Goal: Task Accomplishment & Management: Complete application form

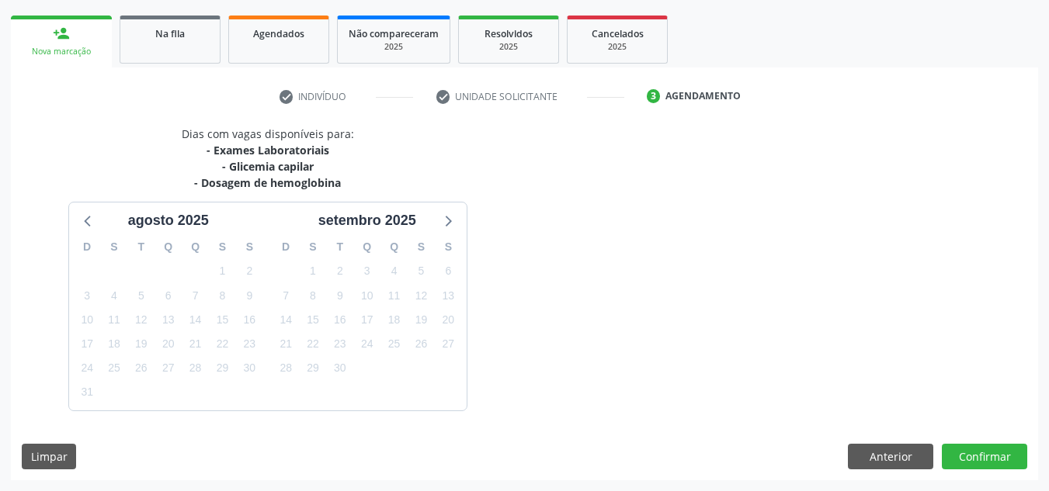
scroll to position [217, 0]
click at [982, 451] on button "Confirmar" at bounding box center [983, 457] width 85 height 26
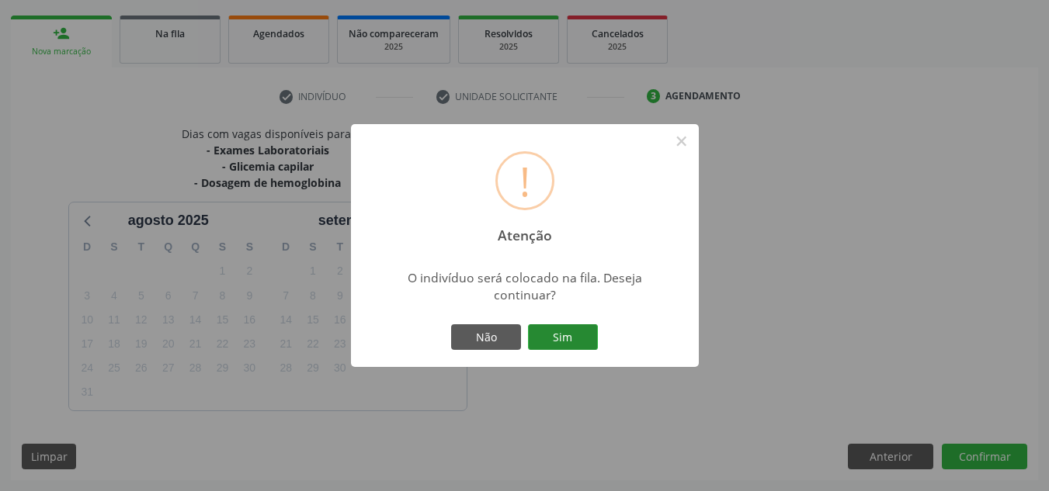
click at [570, 334] on button "Sim" at bounding box center [563, 337] width 70 height 26
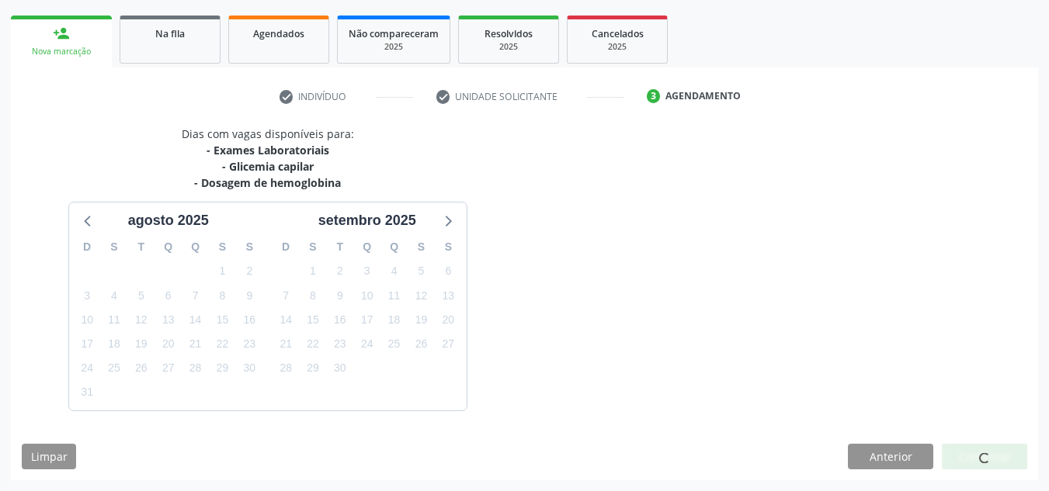
scroll to position [21, 0]
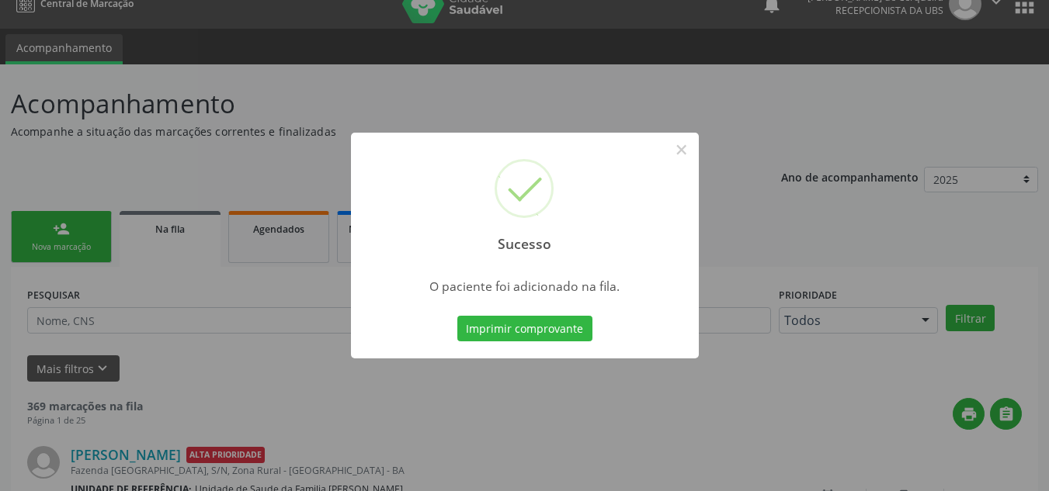
click at [35, 227] on div "Sucesso × O paciente foi adicionado na fila. Imprimir comprovante Cancel" at bounding box center [524, 245] width 1049 height 491
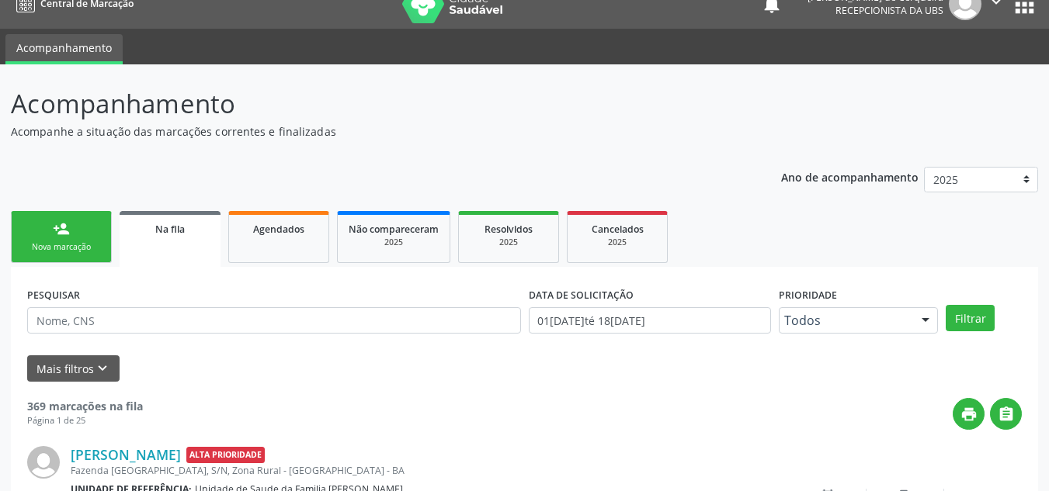
click at [35, 227] on link "person_add Nova marcação" at bounding box center [61, 237] width 101 height 52
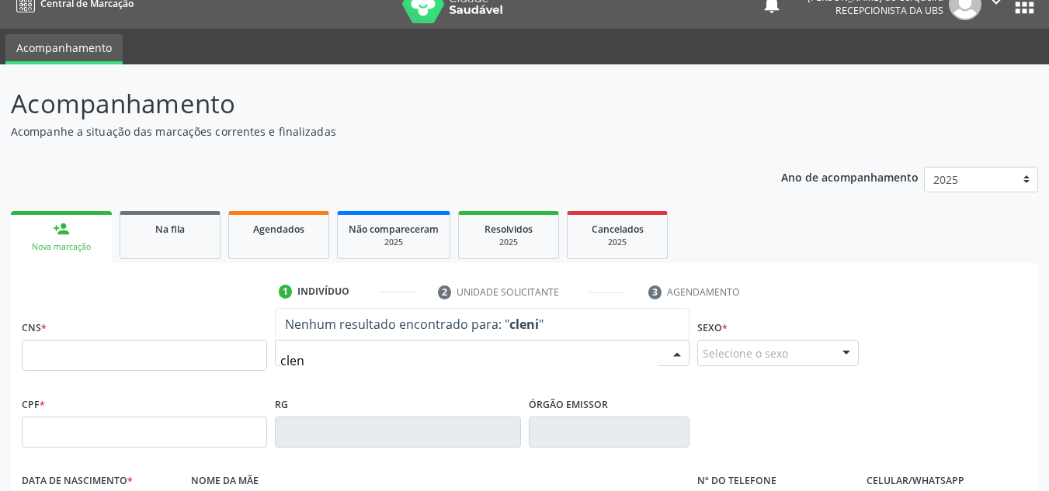
type input "cleni"
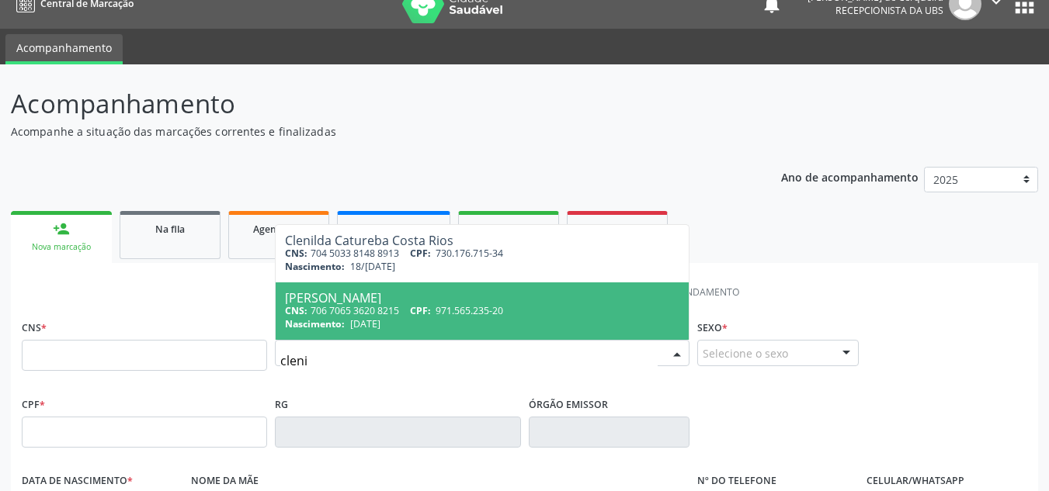
click at [380, 324] on span "[DATE]" at bounding box center [365, 323] width 30 height 13
type input "706 7065 3620 8215"
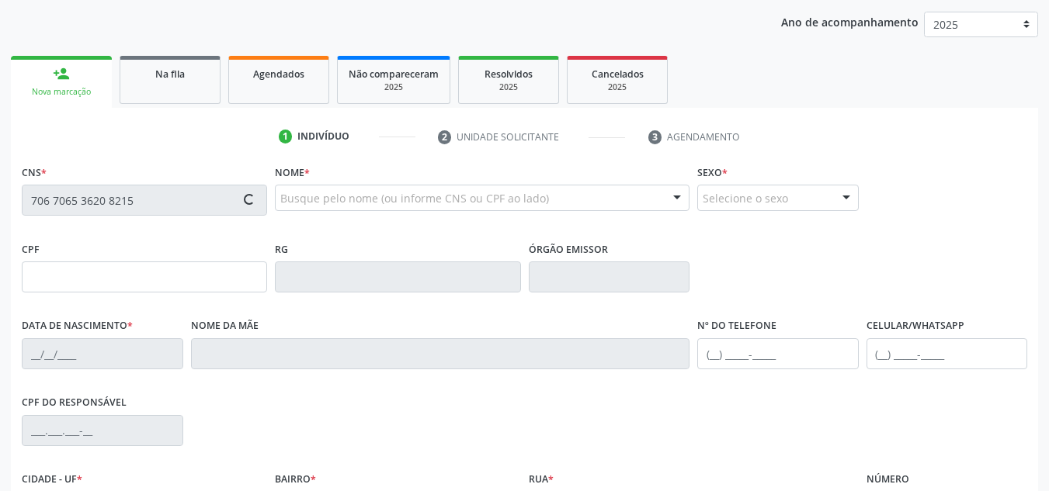
type input "971.565.235-20"
type input "[DATE]"
type input "[PERSON_NAME]"
type input "[PHONE_NUMBER]"
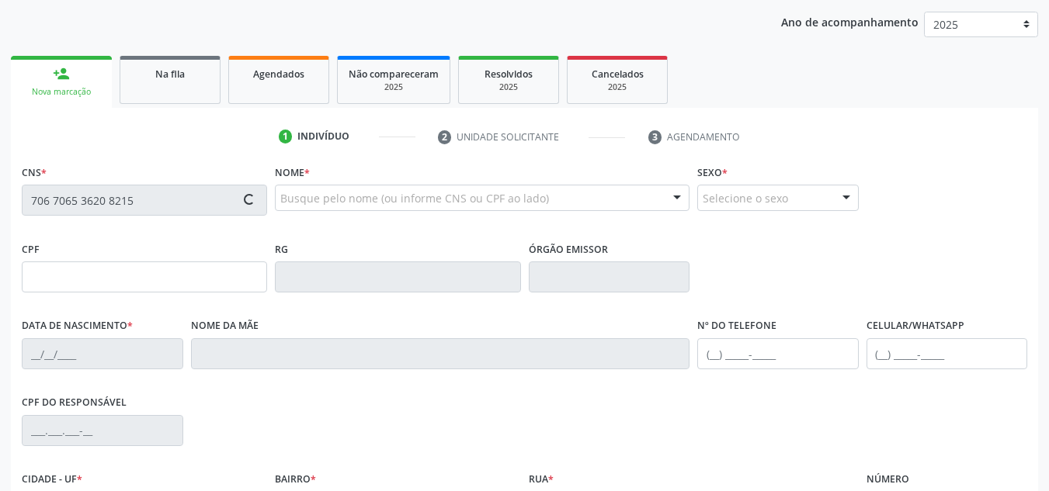
type input "S/N"
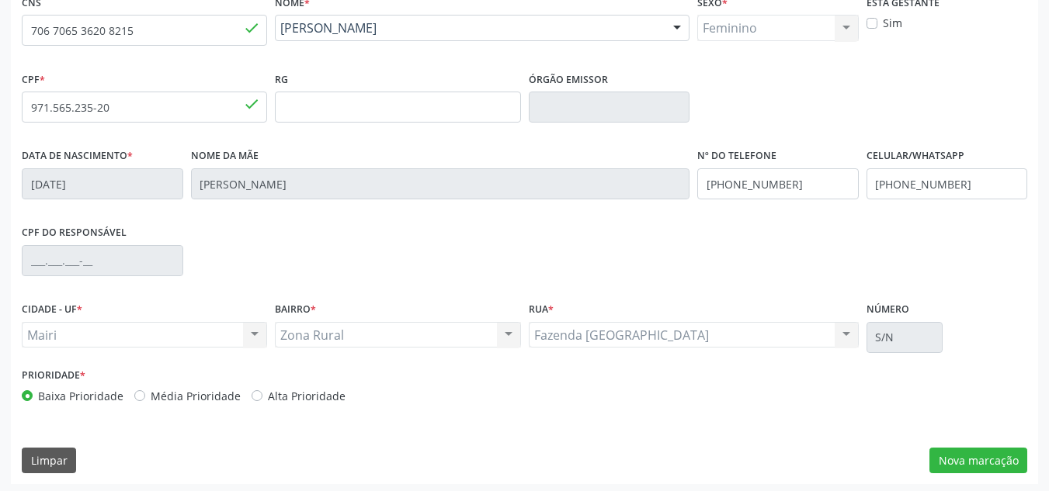
scroll to position [350, 0]
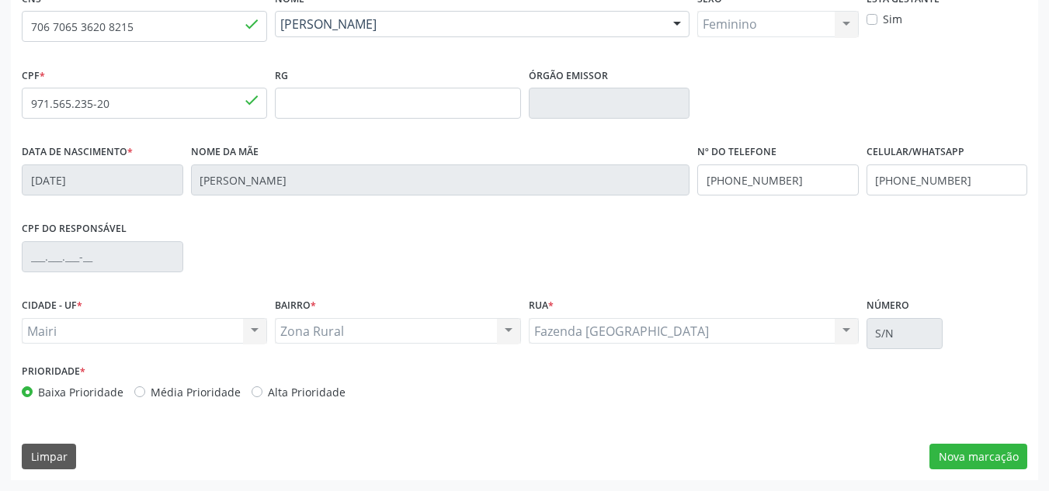
click at [151, 395] on label "Média Prioridade" at bounding box center [196, 392] width 90 height 16
click at [137, 395] on input "Média Prioridade" at bounding box center [139, 391] width 11 height 14
radio input "true"
click at [979, 456] on button "Nova marcação" at bounding box center [978, 457] width 98 height 26
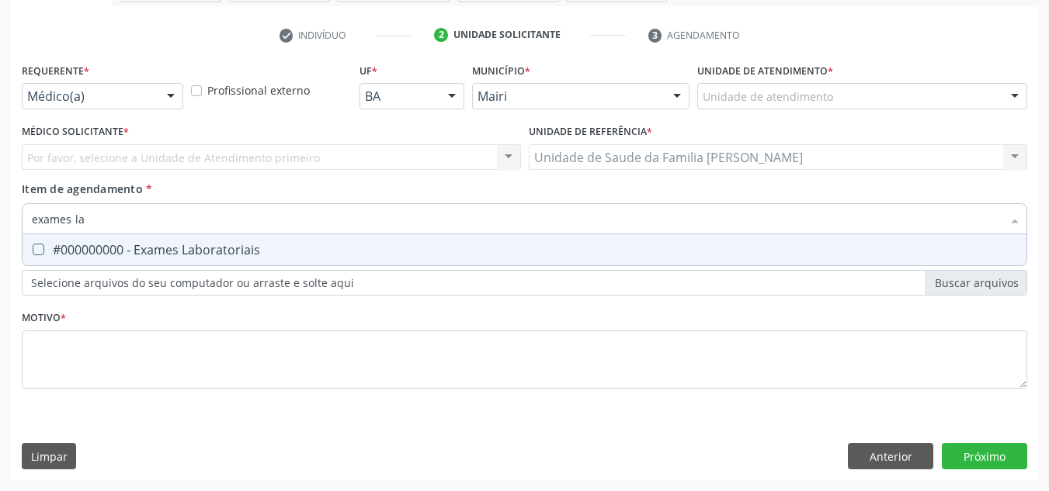
type input "exames lab"
click at [63, 251] on div "#000000000 - Exames Laboratoriais" at bounding box center [524, 250] width 985 height 12
checkbox Laboratoriais "true"
drag, startPoint x: 218, startPoint y: 220, endPoint x: 0, endPoint y: 258, distance: 221.2
click at [0, 258] on div "Acompanhamento Acompanhe a situação das marcações correntes e finalizadas Relat…" at bounding box center [524, 150] width 1049 height 684
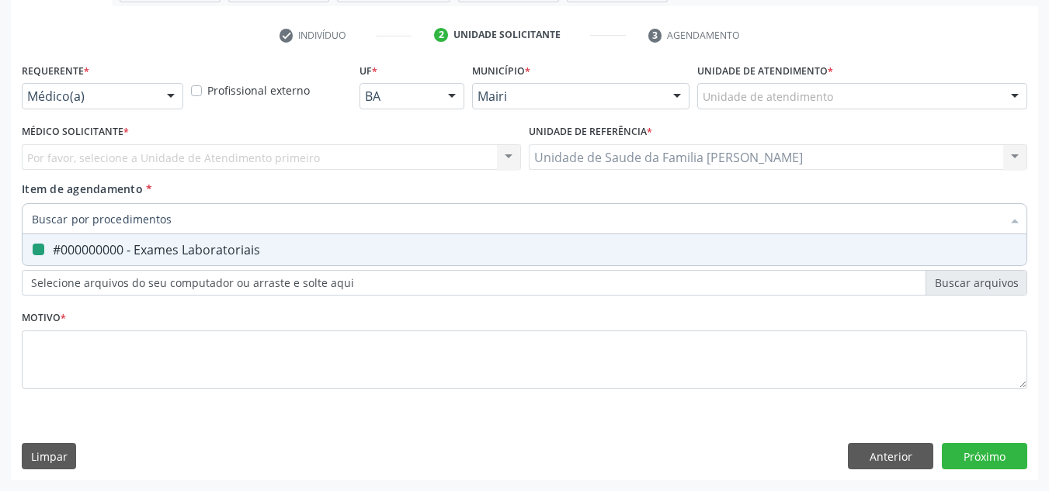
checkbox Laboratoriais "false"
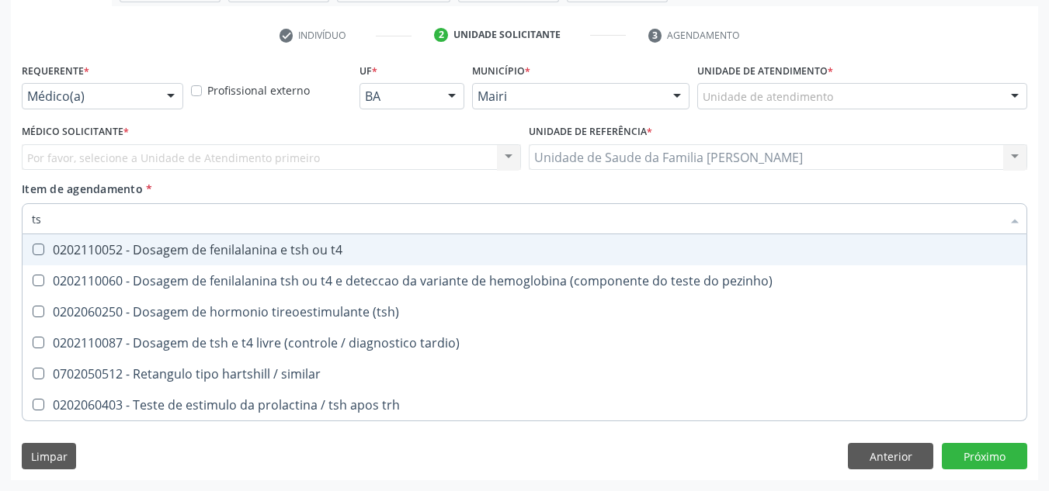
type input "tsh"
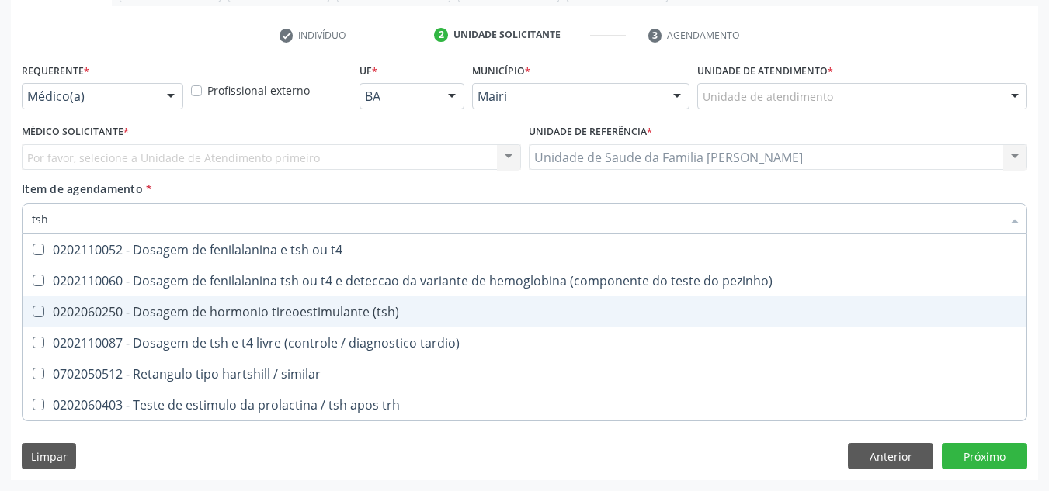
click at [221, 310] on div "0202060250 - Dosagem de hormonio tireoestimulante (tsh)" at bounding box center [524, 312] width 985 height 12
checkbox \(tsh\) "true"
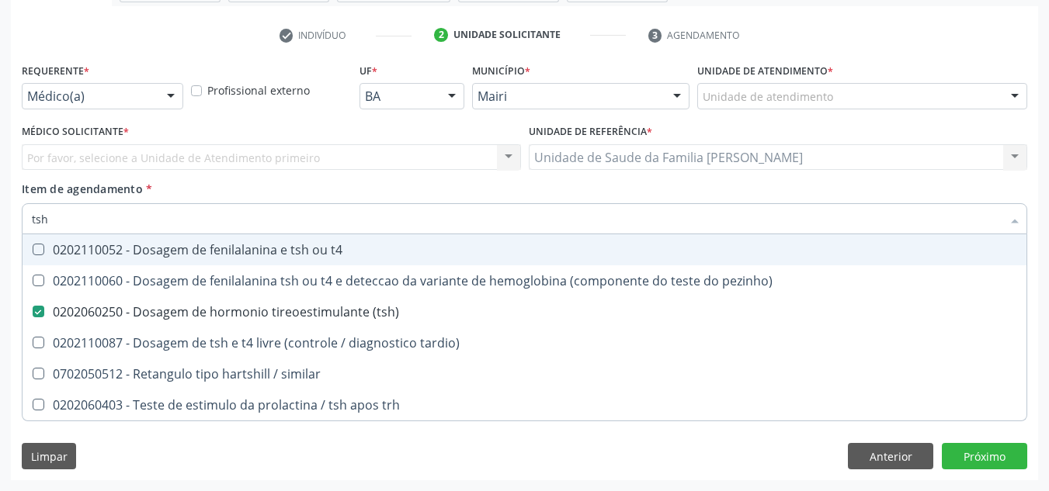
click at [244, 255] on div "0202110052 - Dosagem de fenilalanina e tsh ou t4" at bounding box center [524, 250] width 985 height 12
checkbox t4 "true"
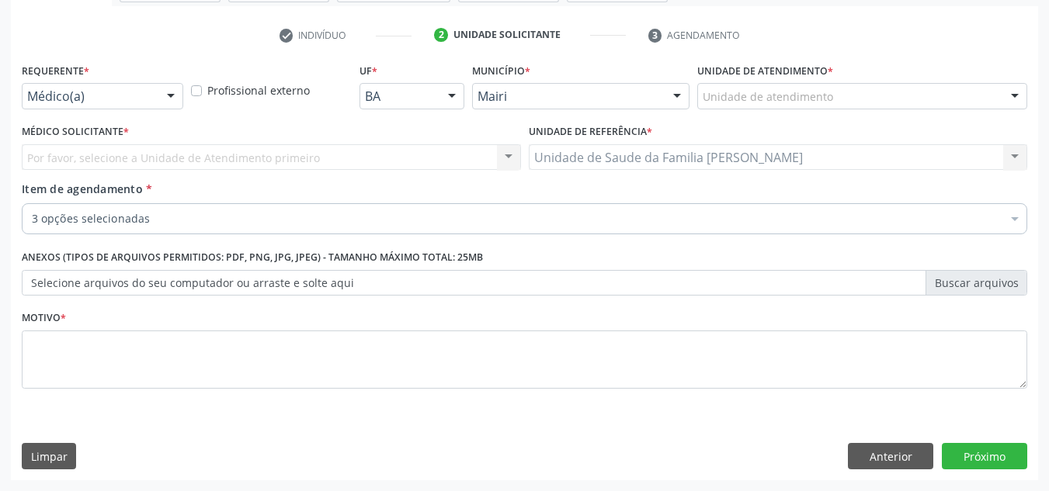
checkbox Laboratoriais "true"
checkbox t4 "true"
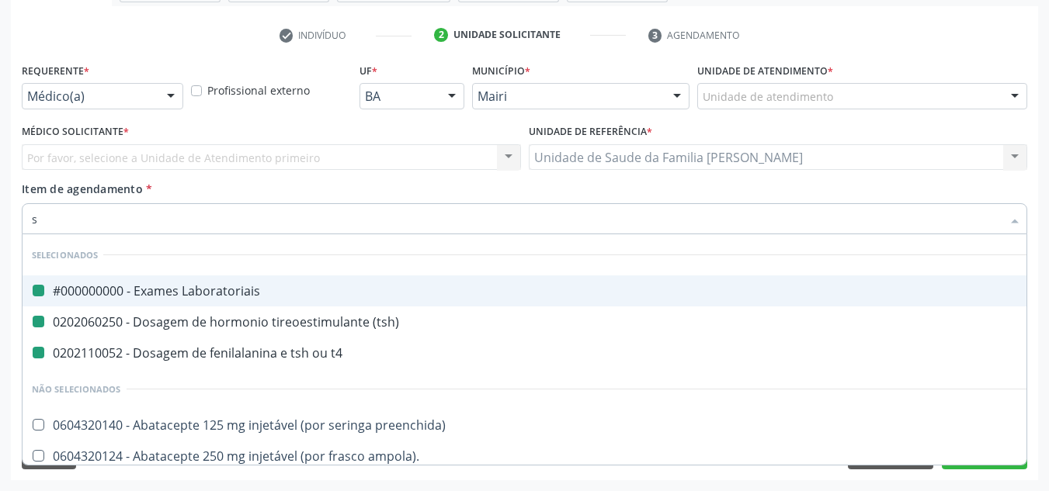
type input "so"
checkbox Laboratoriais "false"
checkbox \(tsh\) "false"
checkbox t4 "false"
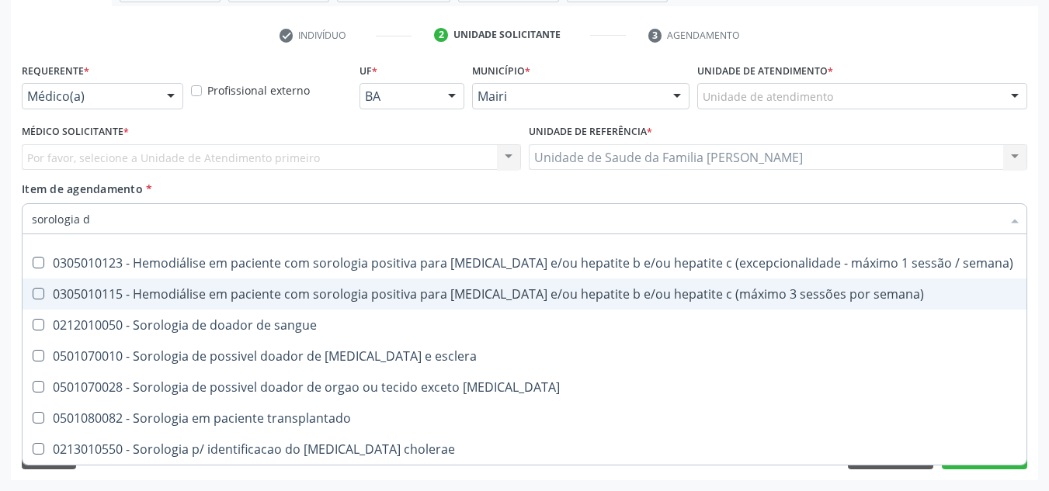
scroll to position [0, 0]
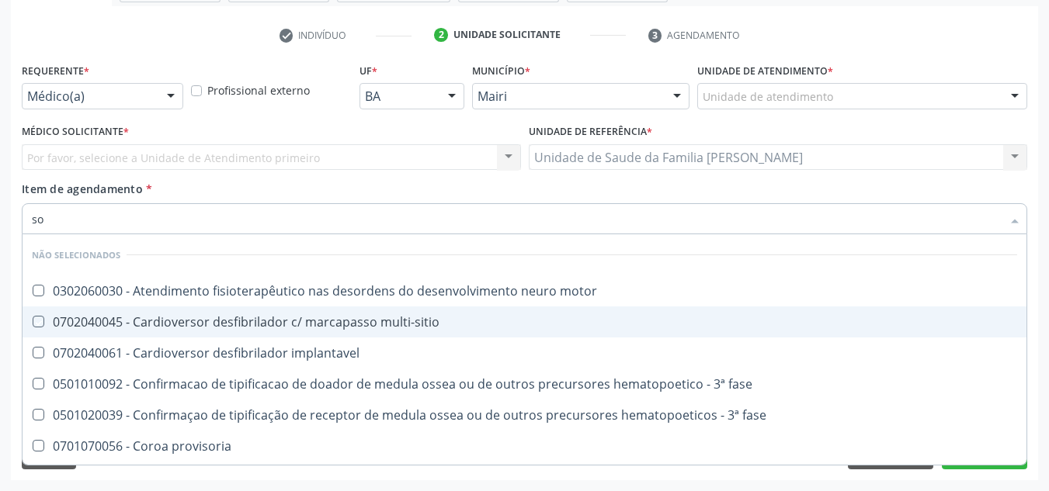
type input "s"
checkbox motor "true"
checkbox multi-sitio "true"
checkbox implantavel "true"
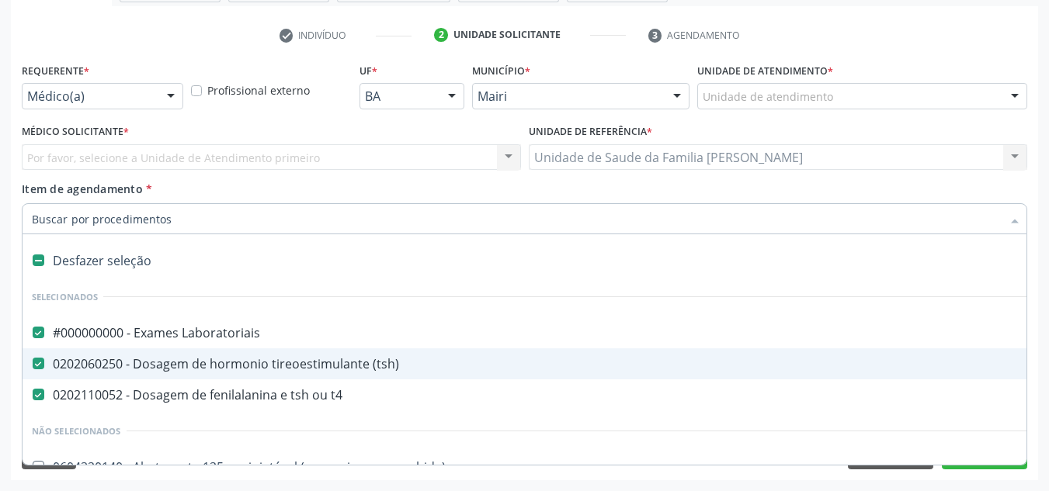
click at [109, 207] on div at bounding box center [524, 218] width 1005 height 31
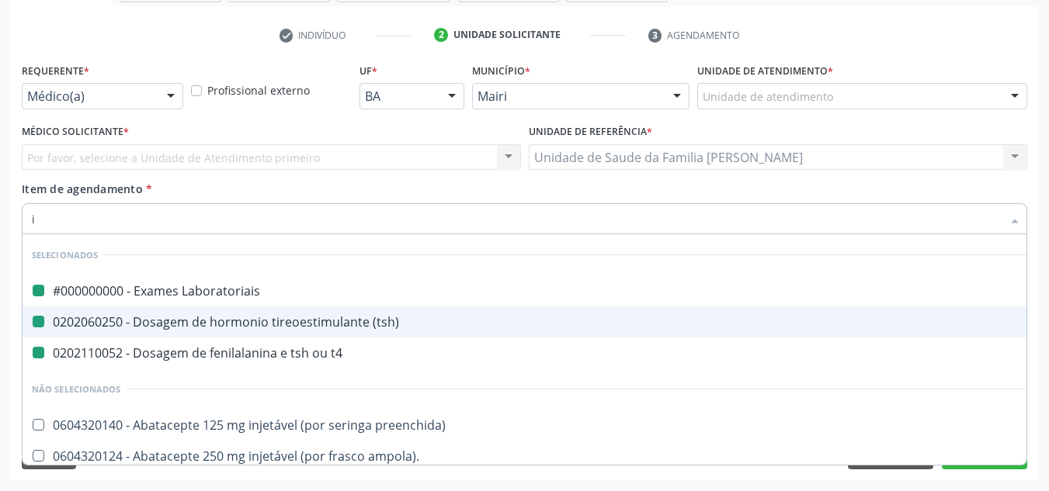
type input "ig"
checkbox Laboratoriais "false"
checkbox \(tsh\) "false"
checkbox t4 "false"
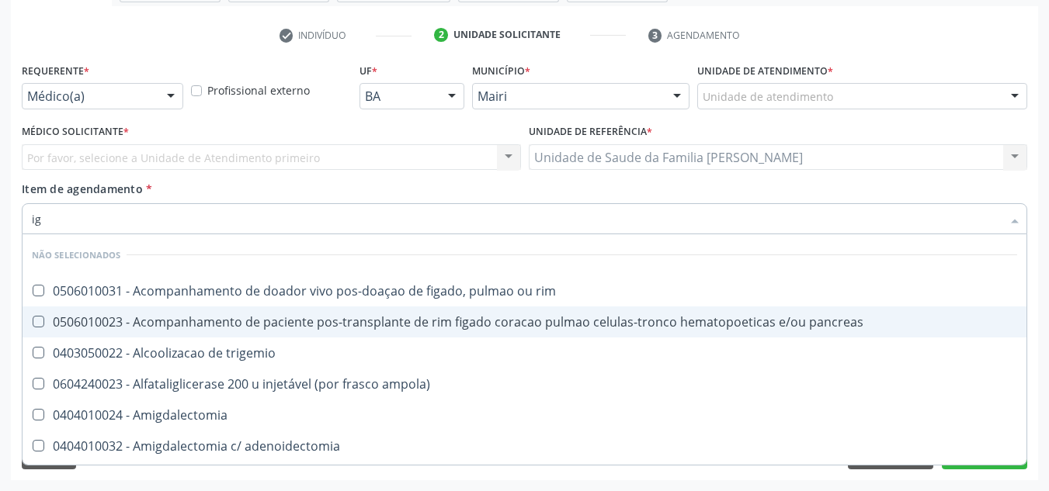
type input "igg"
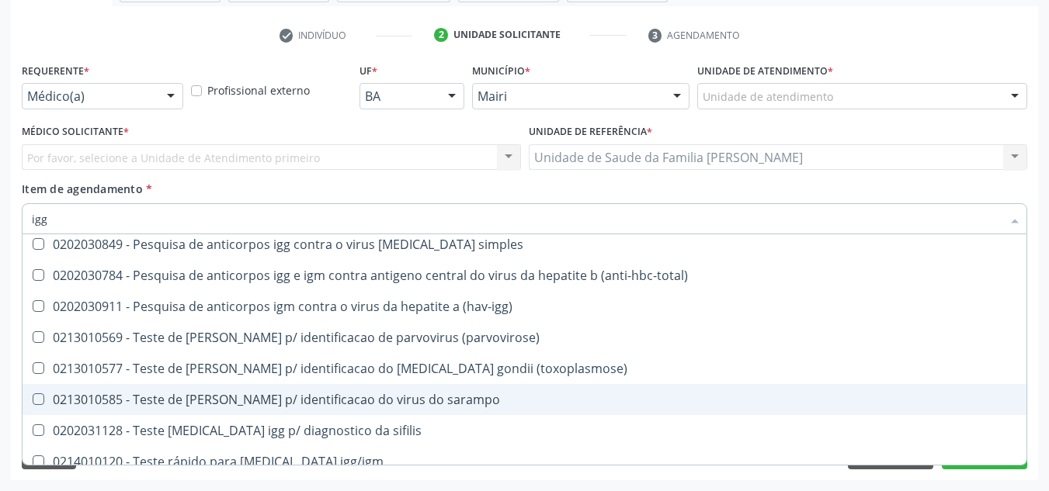
scroll to position [432, 0]
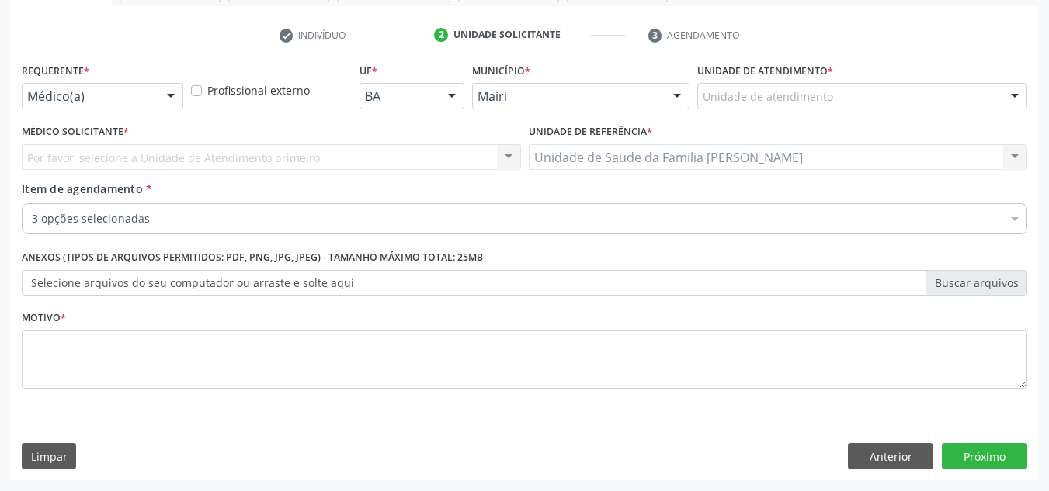
checkbox Laboratoriais "true"
checkbox \(tsh\) "true"
checkbox t4 "true"
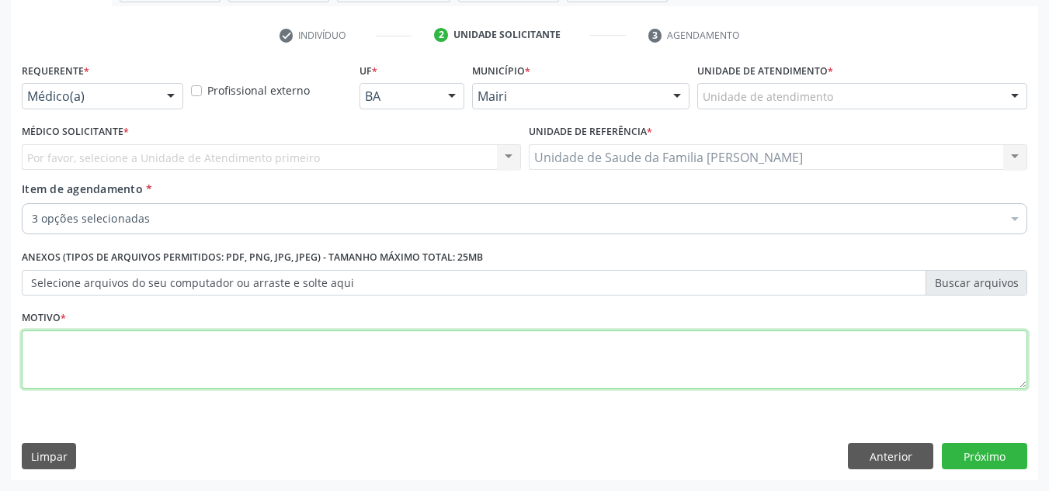
click at [85, 359] on textarea at bounding box center [524, 360] width 1005 height 59
type textarea "a"
type textarea "AVALIAÇÃO"
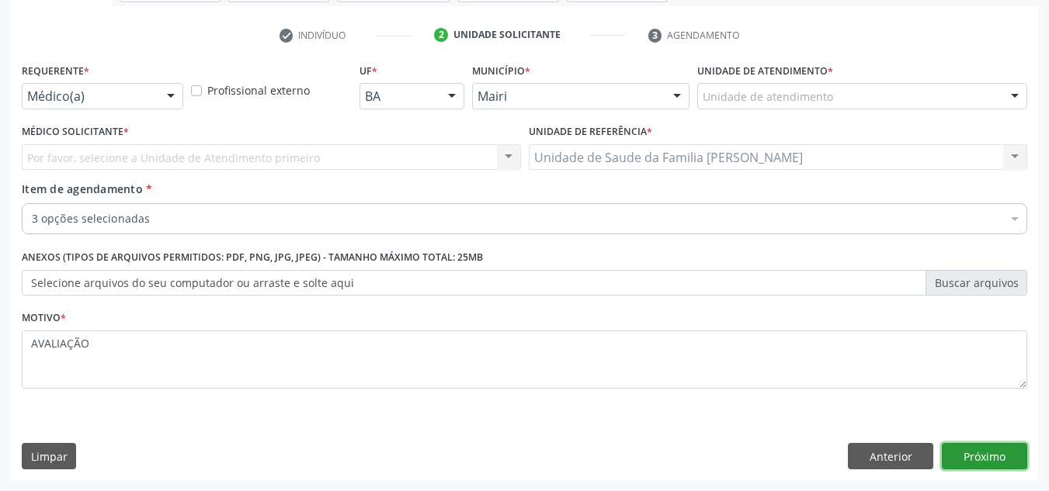
click at [981, 469] on button "Próximo" at bounding box center [983, 456] width 85 height 26
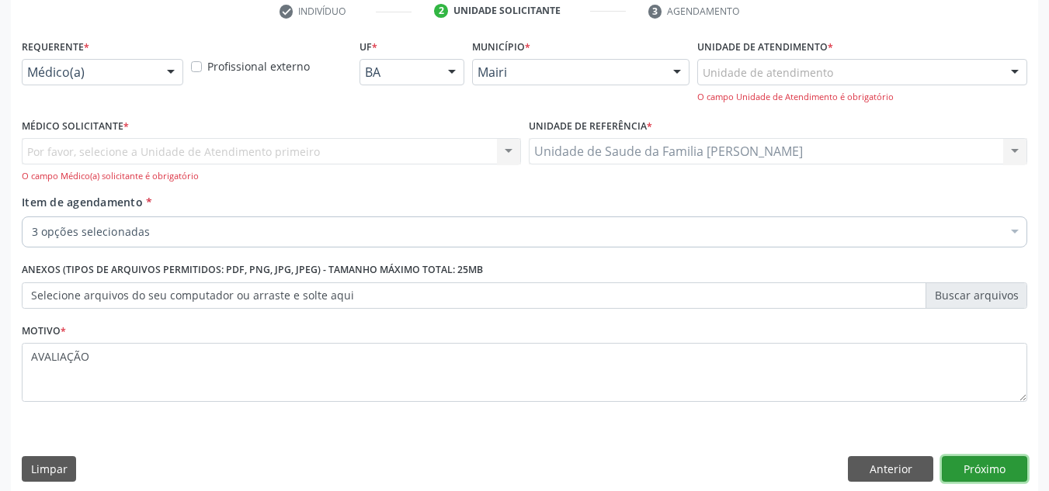
scroll to position [314, 0]
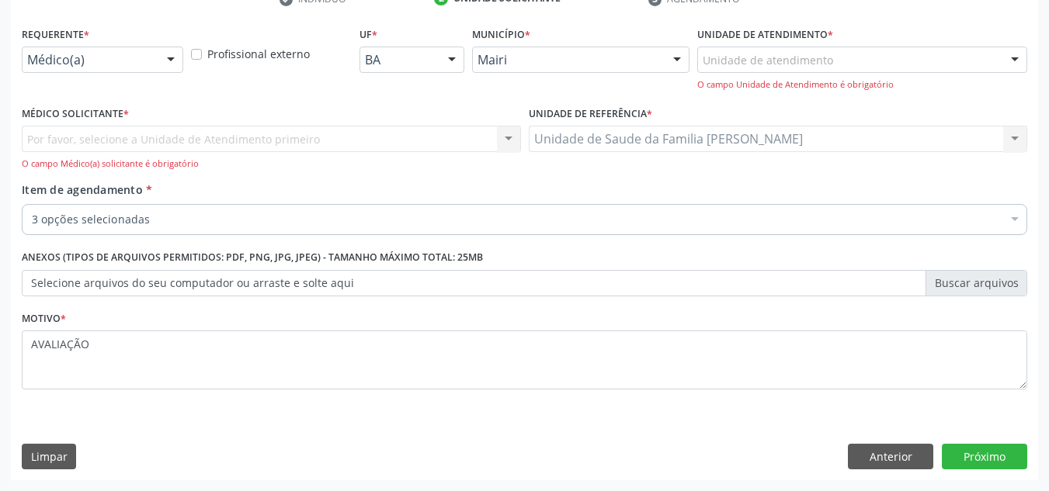
click at [182, 133] on div "Por favor, selecione a Unidade de Atendimento primeiro Nenhum resultado encontr…" at bounding box center [271, 148] width 499 height 44
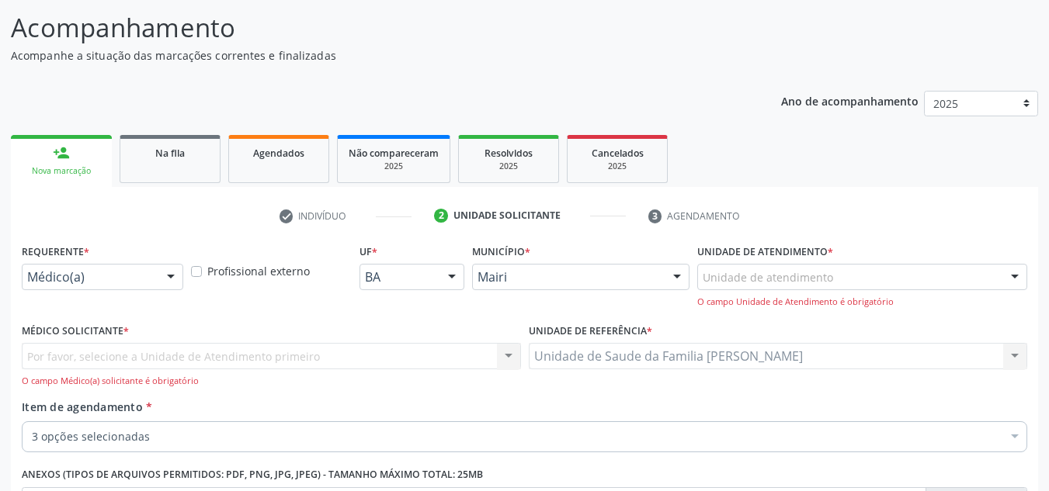
scroll to position [81, 0]
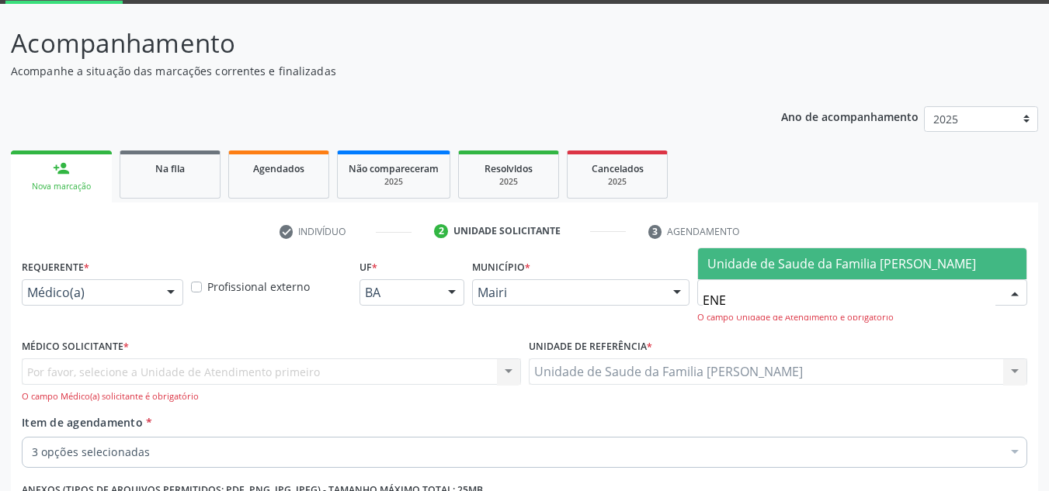
type input "ENES"
click at [818, 248] on span "Unidade de Saude da Familia [PERSON_NAME]" at bounding box center [862, 263] width 328 height 31
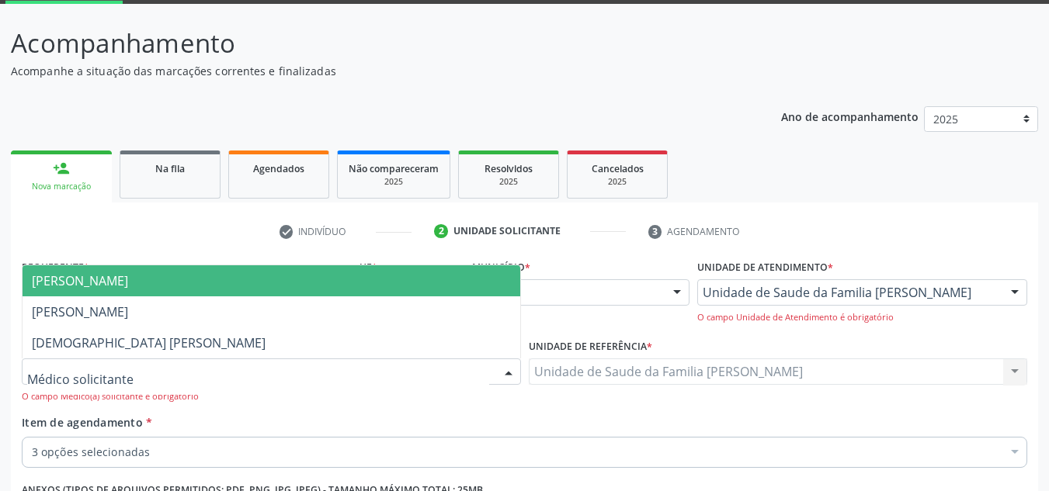
click at [105, 286] on span "[PERSON_NAME]" at bounding box center [80, 280] width 96 height 17
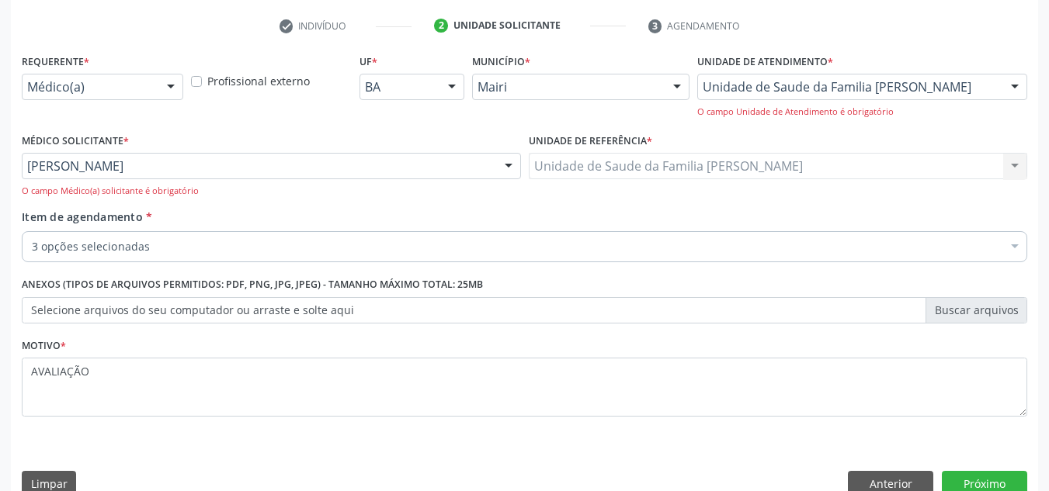
scroll to position [314, 0]
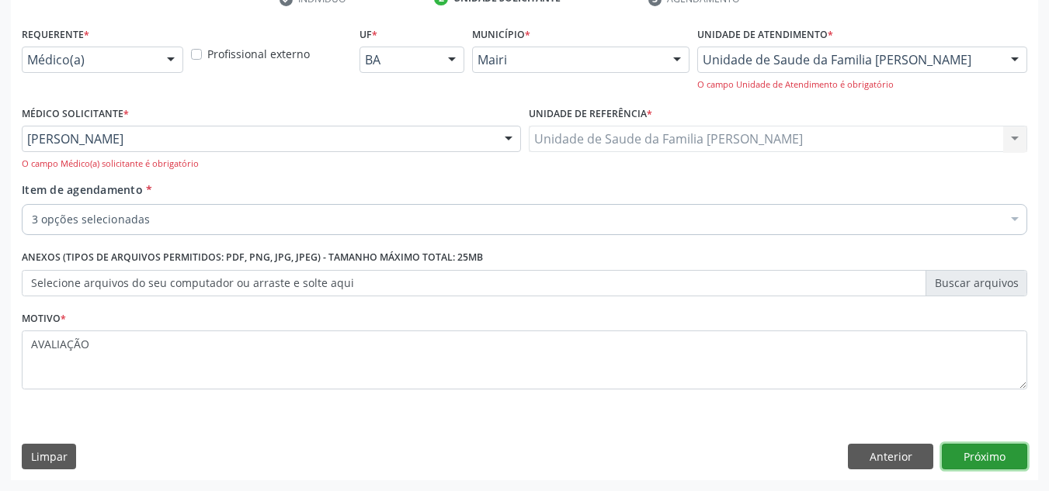
click at [976, 455] on button "Próximo" at bounding box center [983, 457] width 85 height 26
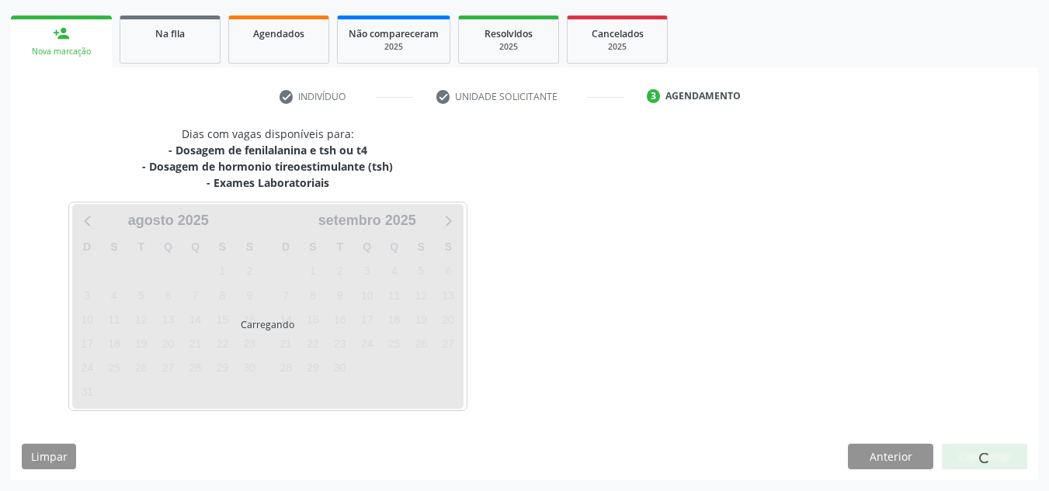
scroll to position [262, 0]
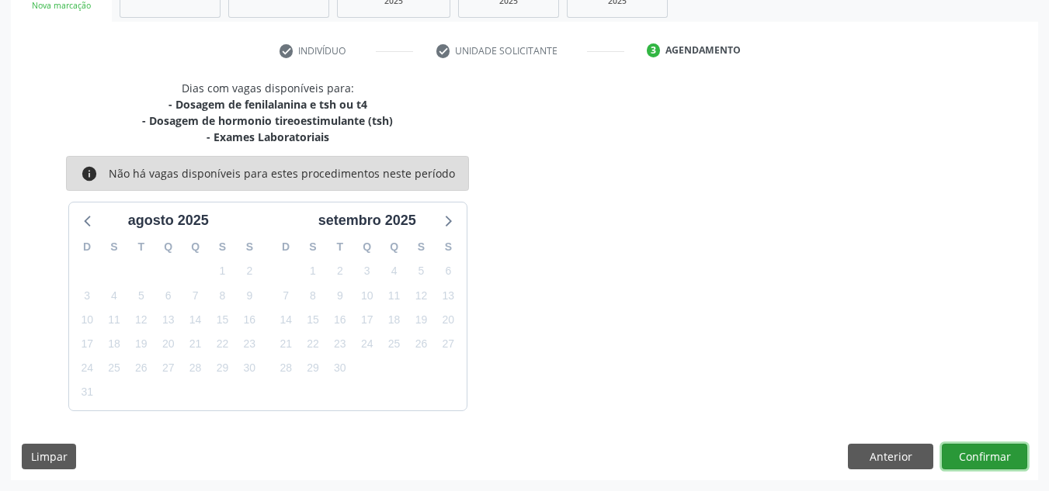
click at [976, 455] on button "Confirmar" at bounding box center [983, 457] width 85 height 26
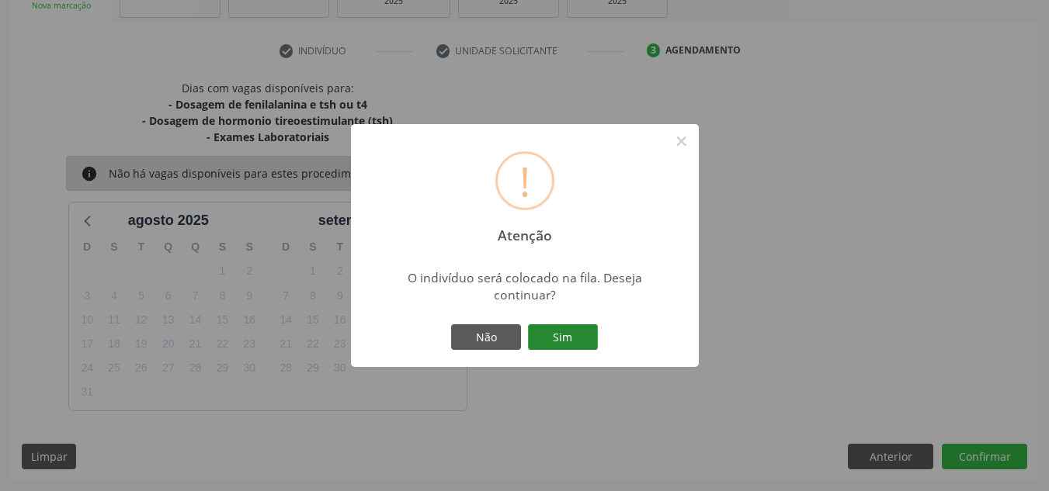
click at [567, 341] on button "Sim" at bounding box center [563, 337] width 70 height 26
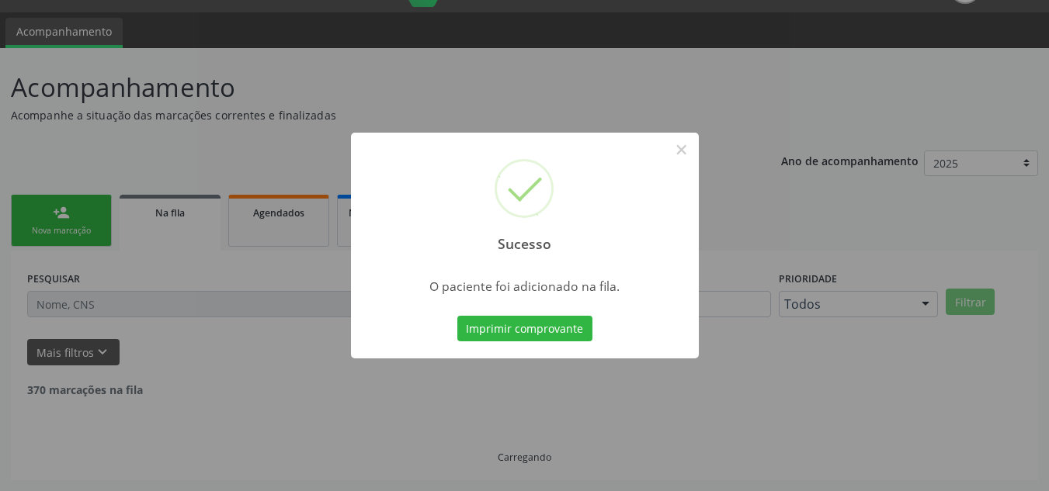
scroll to position [21, 0]
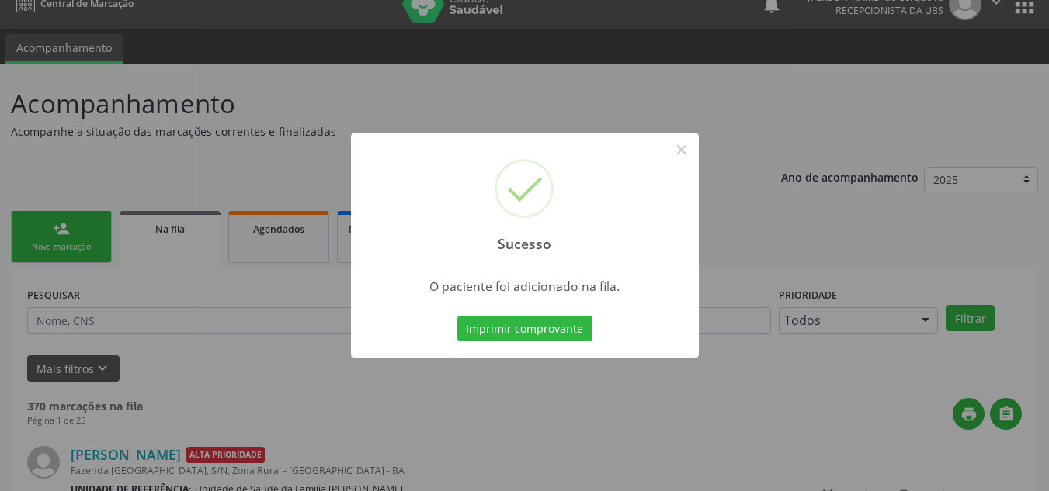
click at [450, 93] on div "Sucesso × O paciente foi adicionado na fila. Imprimir comprovante Cancel" at bounding box center [524, 245] width 1049 height 491
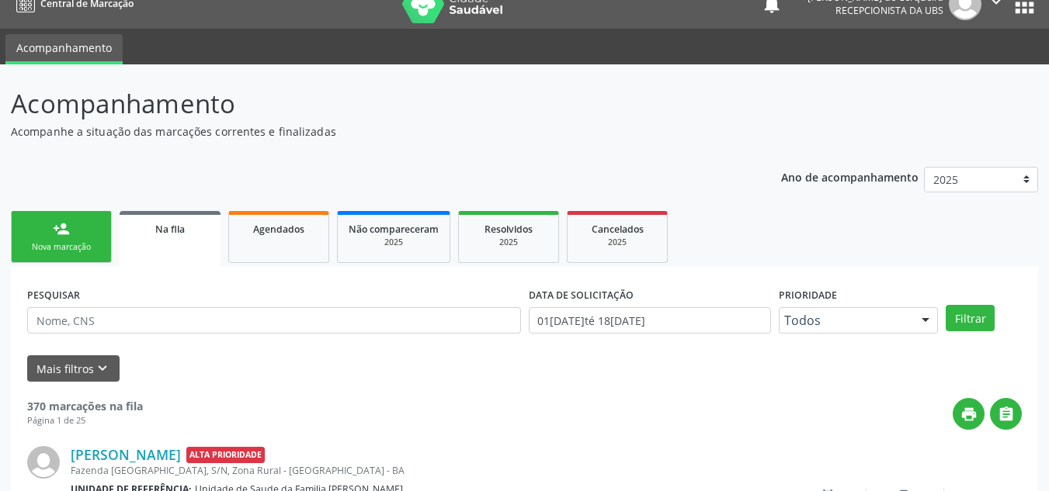
click at [94, 231] on link "person_add Nova marcação" at bounding box center [61, 237] width 101 height 52
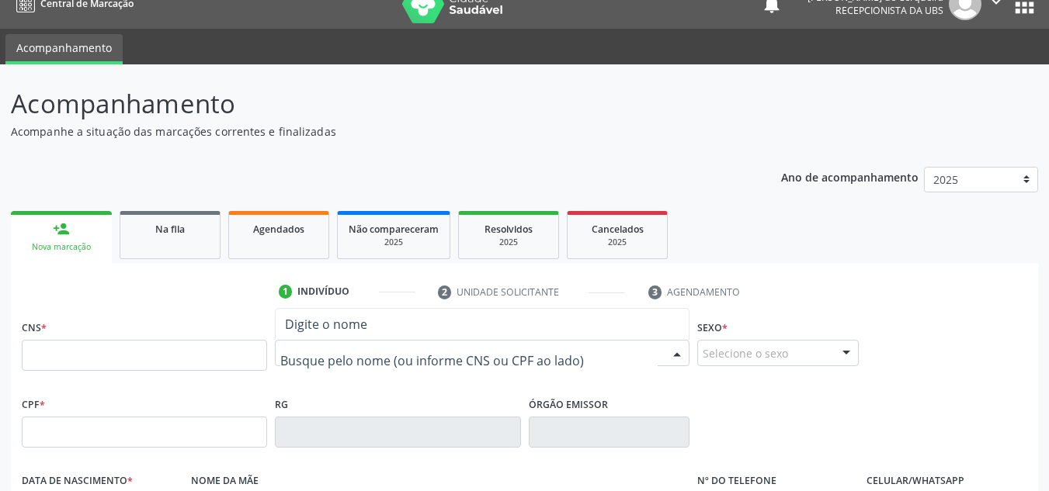
click at [366, 363] on div at bounding box center [482, 353] width 414 height 26
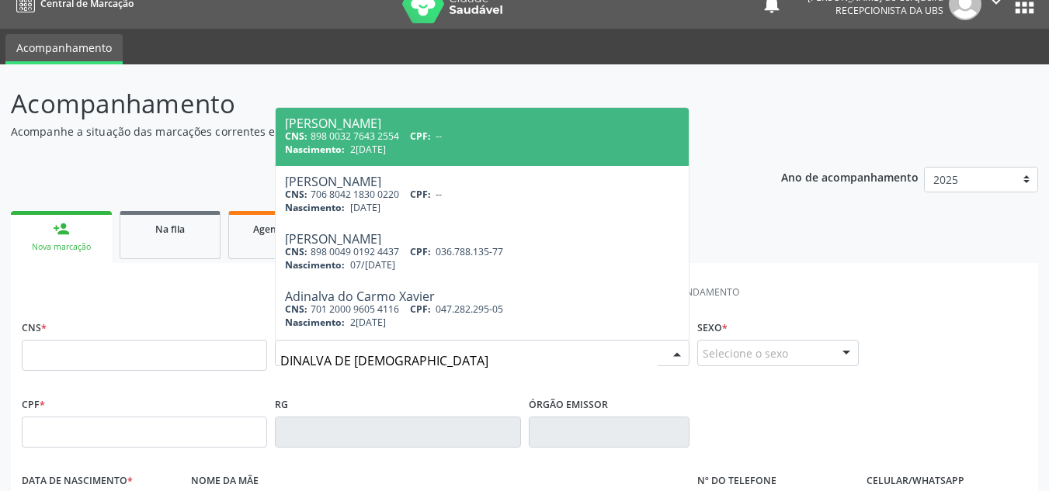
type input "DINALVA DE [DEMOGRAPHIC_DATA]"
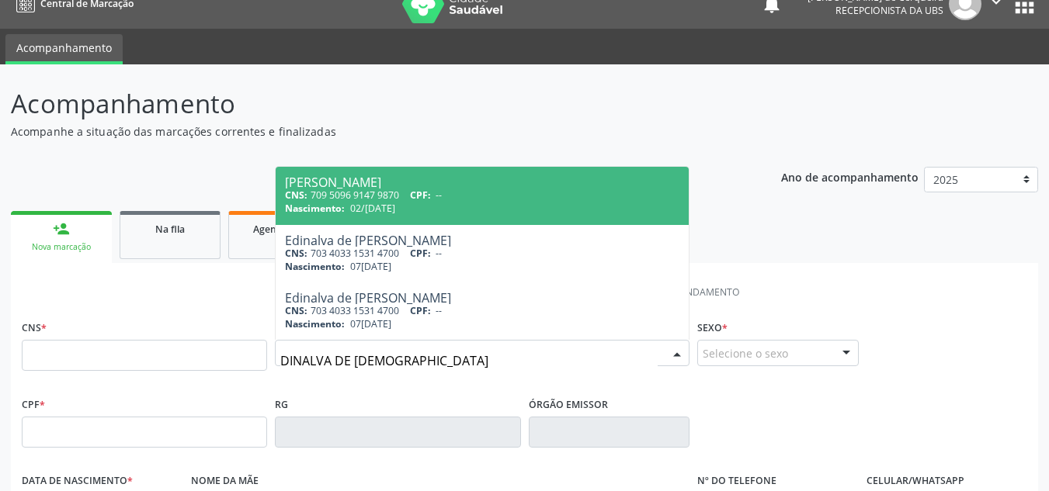
click at [317, 185] on div "[PERSON_NAME]" at bounding box center [482, 182] width 394 height 12
type input "709 5096 9147 9870"
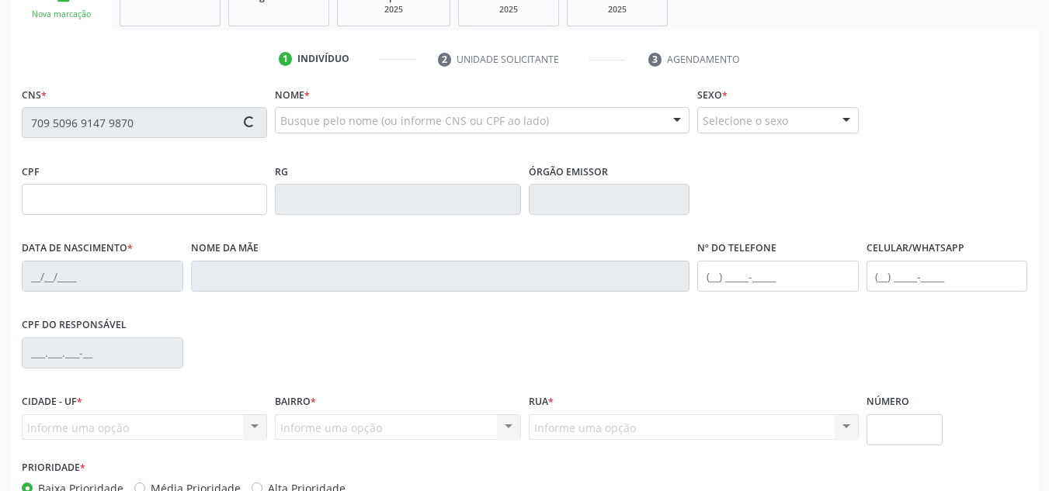
scroll to position [331, 0]
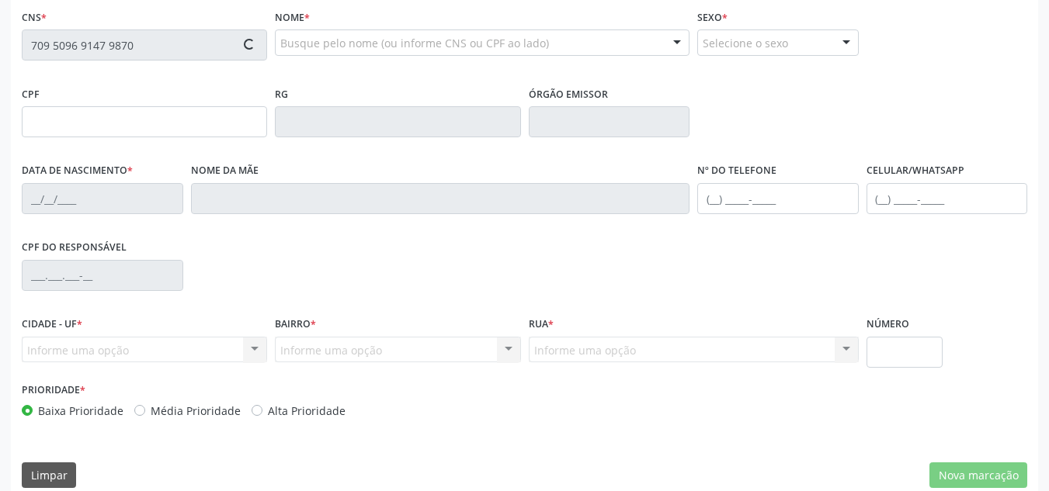
type input "02/[DATE]"
type input "Edite [PERSON_NAME]"
type input "[PHONE_NUMBER]"
type input "022.635.498-97"
type input "S/N"
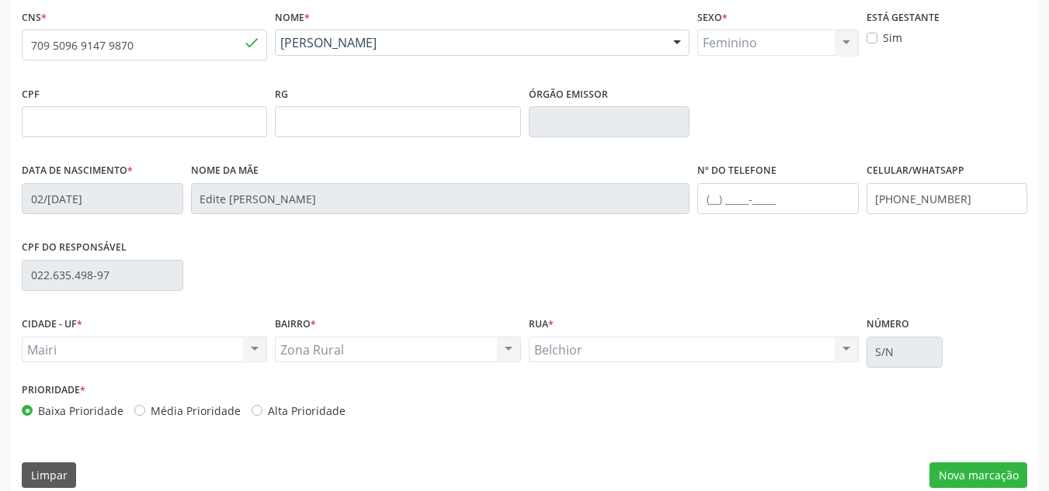
click at [268, 412] on label "Alta Prioridade" at bounding box center [307, 411] width 78 height 16
click at [251, 412] on input "Alta Prioridade" at bounding box center [256, 410] width 11 height 14
radio input "true"
click at [938, 464] on button "Nova marcação" at bounding box center [978, 476] width 98 height 26
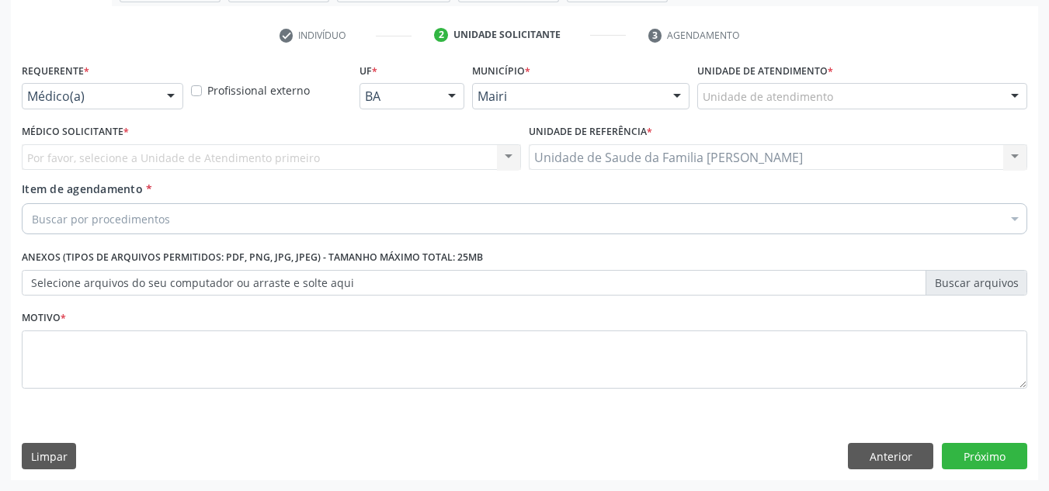
scroll to position [278, 0]
click at [844, 101] on div "Unidade de atendimento" at bounding box center [862, 96] width 330 height 26
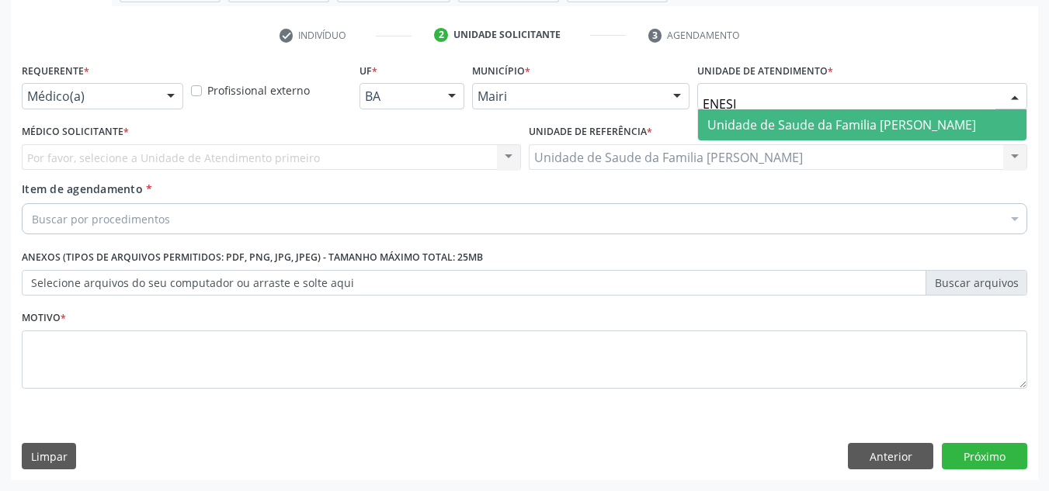
type input "ENESIA"
drag, startPoint x: 832, startPoint y: 120, endPoint x: 823, endPoint y: 123, distance: 9.1
click at [832, 121] on span "Unidade de Saude da Familia [PERSON_NAME]" at bounding box center [841, 124] width 269 height 17
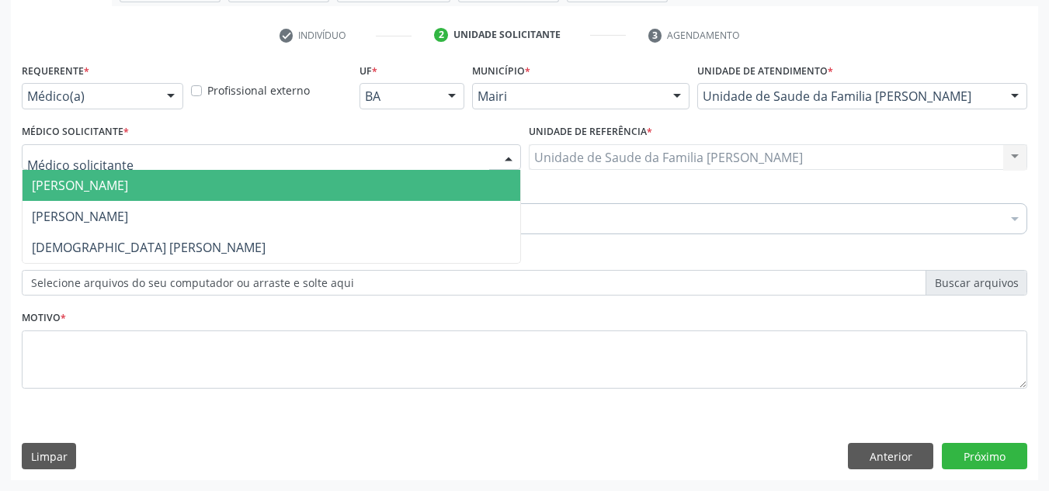
click at [111, 193] on span "[PERSON_NAME]" at bounding box center [80, 185] width 96 height 17
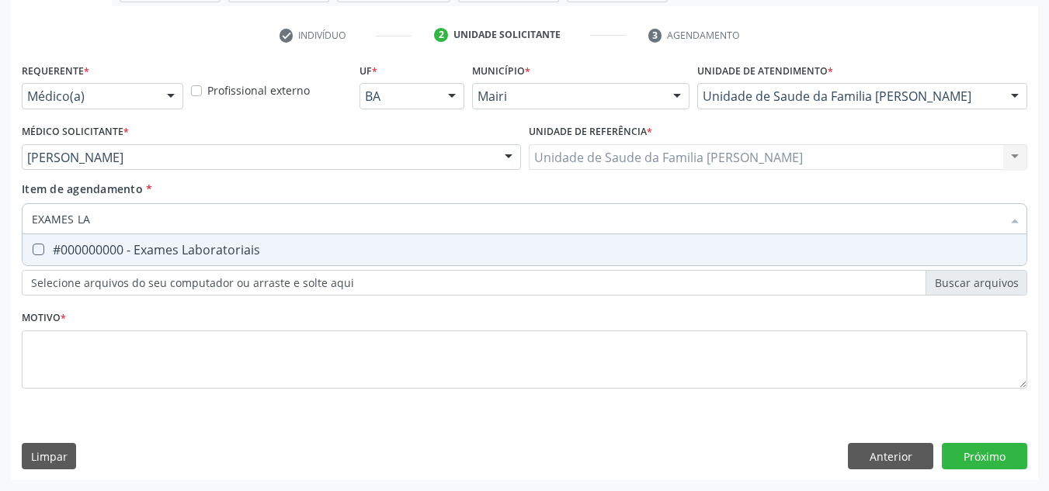
type input "EXAMES LAB"
click at [111, 252] on div "#000000000 - Exames Laboratoriais" at bounding box center [524, 250] width 985 height 12
checkbox Laboratoriais "true"
drag, startPoint x: 132, startPoint y: 215, endPoint x: 0, endPoint y: 227, distance: 132.5
click at [0, 227] on div "Acompanhamento Acompanhe a situação das marcações correntes e finalizadas Relat…" at bounding box center [524, 150] width 1049 height 684
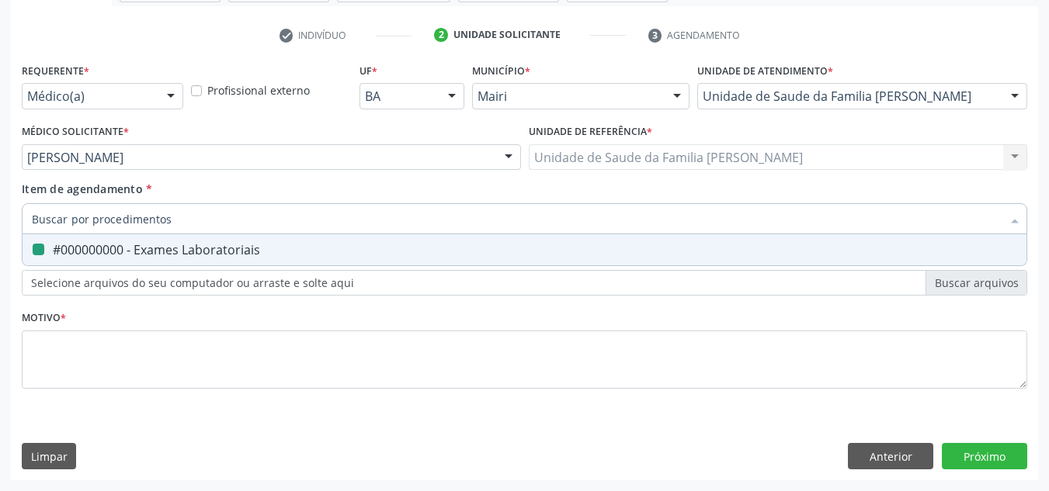
checkbox Laboratoriais "false"
type input "HEMOGRAMA"
click at [45, 253] on div "0202020380 - Hemograma completo" at bounding box center [524, 250] width 985 height 12
checkbox completo "true"
drag, startPoint x: 144, startPoint y: 213, endPoint x: 2, endPoint y: 248, distance: 146.4
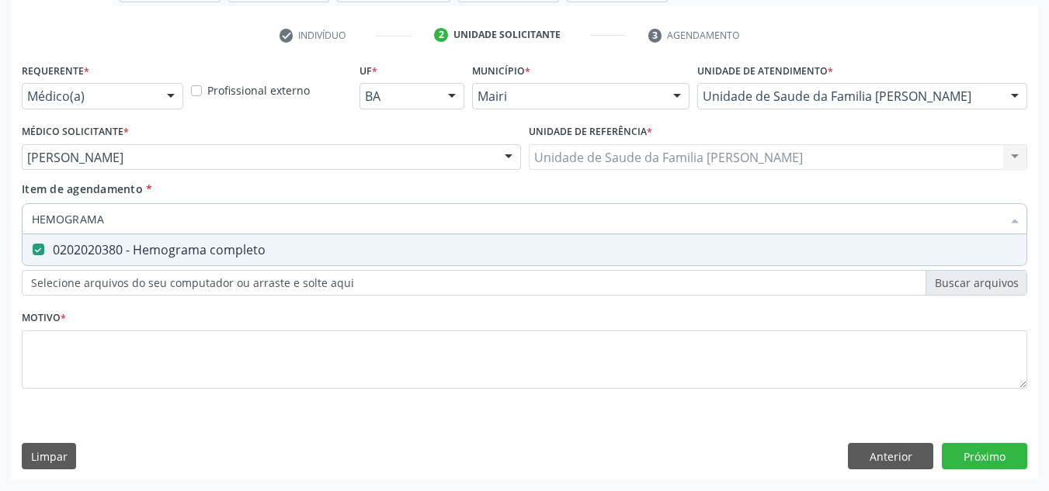
click at [2, 248] on div "Acompanhamento Acompanhe a situação das marcações correntes e finalizadas Relat…" at bounding box center [524, 150] width 1049 height 684
checkbox completo "false"
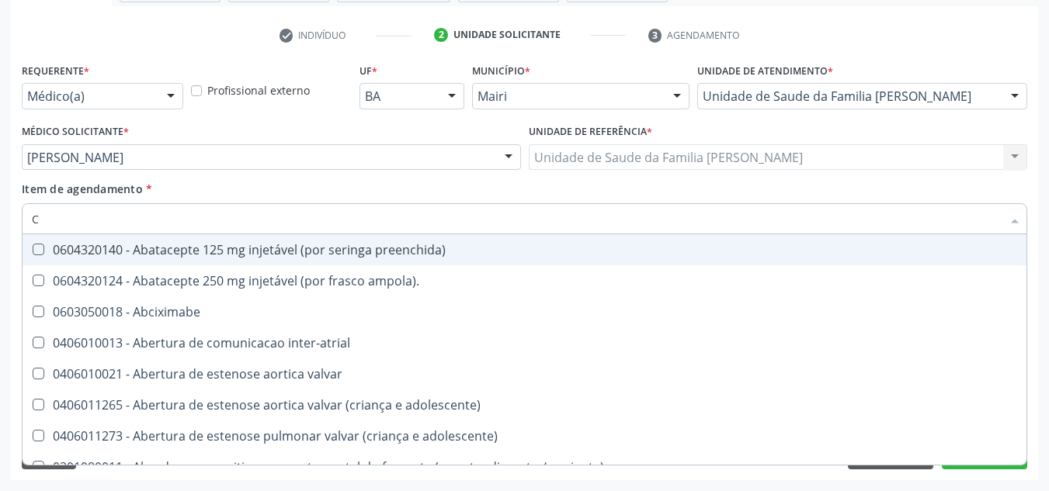
type input "CO"
checkbox osseo "true"
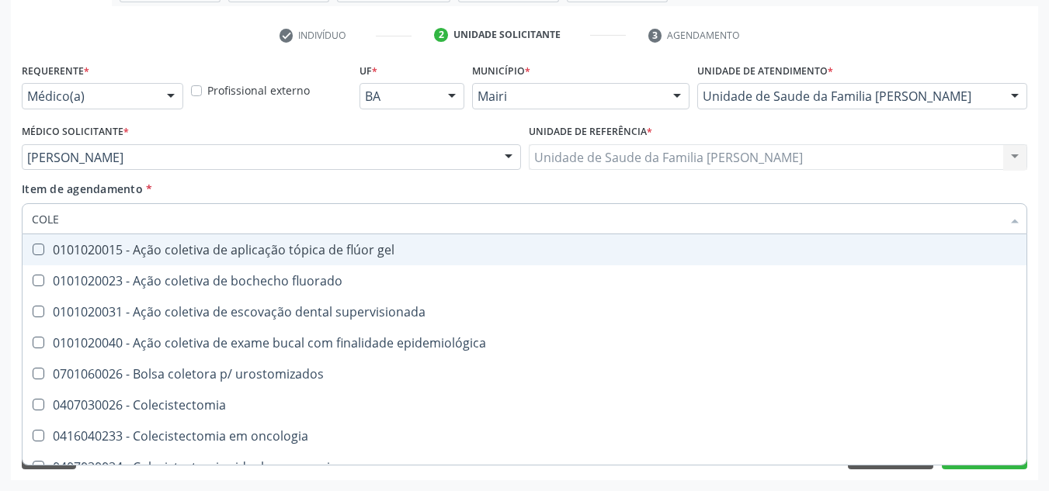
type input "COLES"
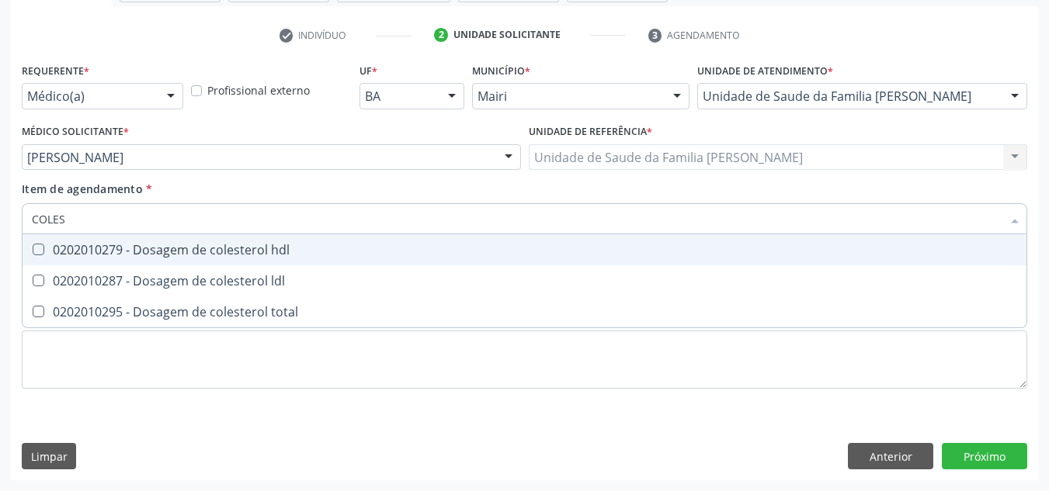
click at [38, 254] on hdl at bounding box center [39, 250] width 12 height 12
click at [33, 254] on hdl "checkbox" at bounding box center [28, 249] width 10 height 10
checkbox hdl "true"
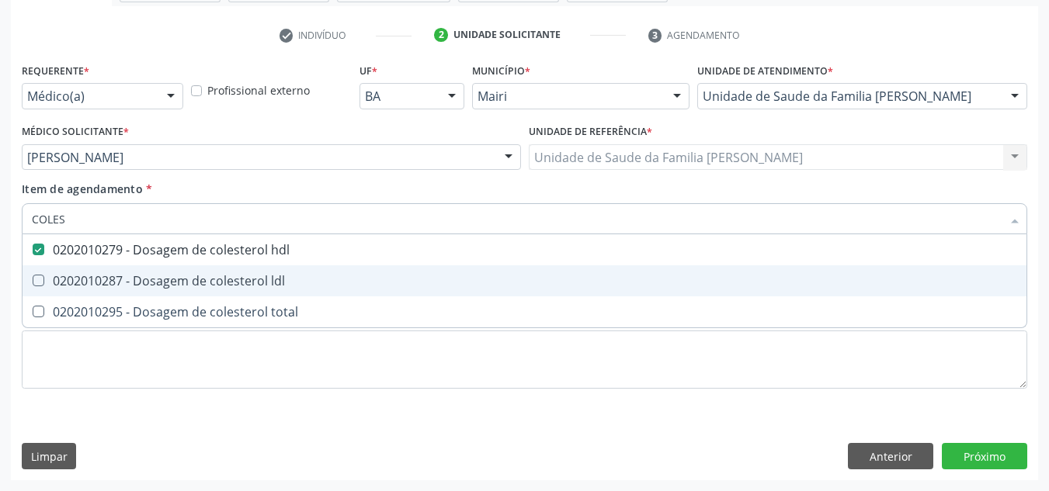
click at [62, 278] on div "0202010287 - Dosagem de colesterol ldl" at bounding box center [524, 281] width 985 height 12
checkbox ldl "true"
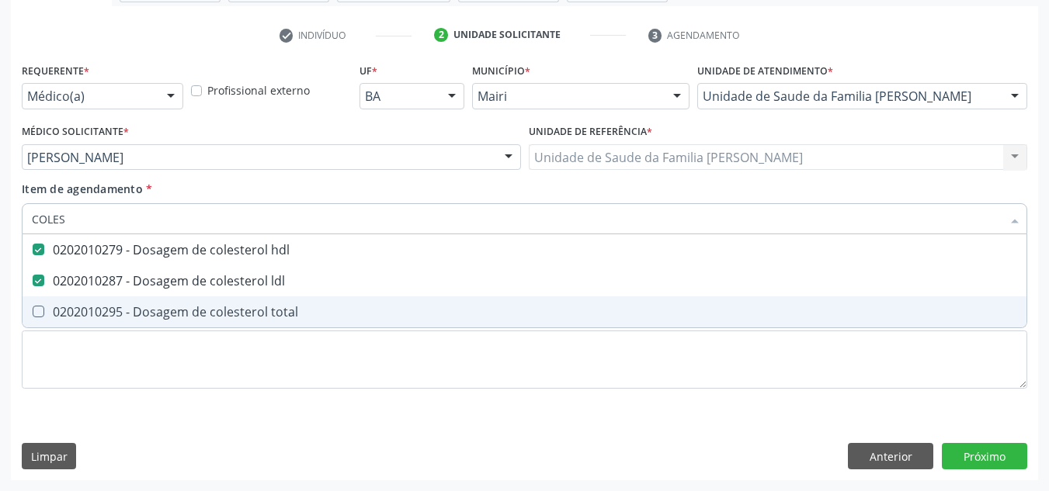
click at [67, 310] on div "0202010295 - Dosagem de colesterol total" at bounding box center [524, 312] width 985 height 12
checkbox total "true"
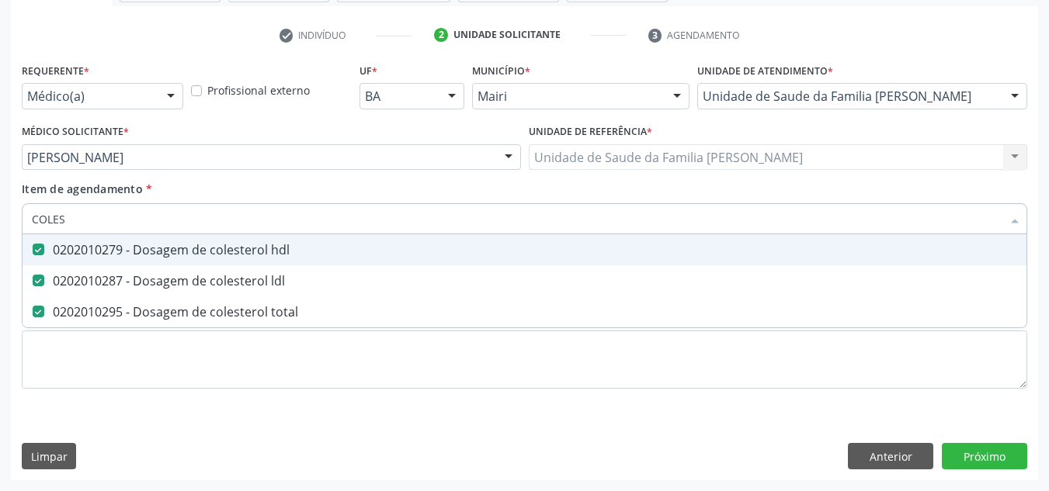
drag, startPoint x: 76, startPoint y: 220, endPoint x: 0, endPoint y: 246, distance: 80.5
click at [0, 246] on div "Acompanhamento Acompanhe a situação das marcações correntes e finalizadas Relat…" at bounding box center [524, 150] width 1049 height 684
checkbox hdl "false"
checkbox ldl "false"
checkbox total "false"
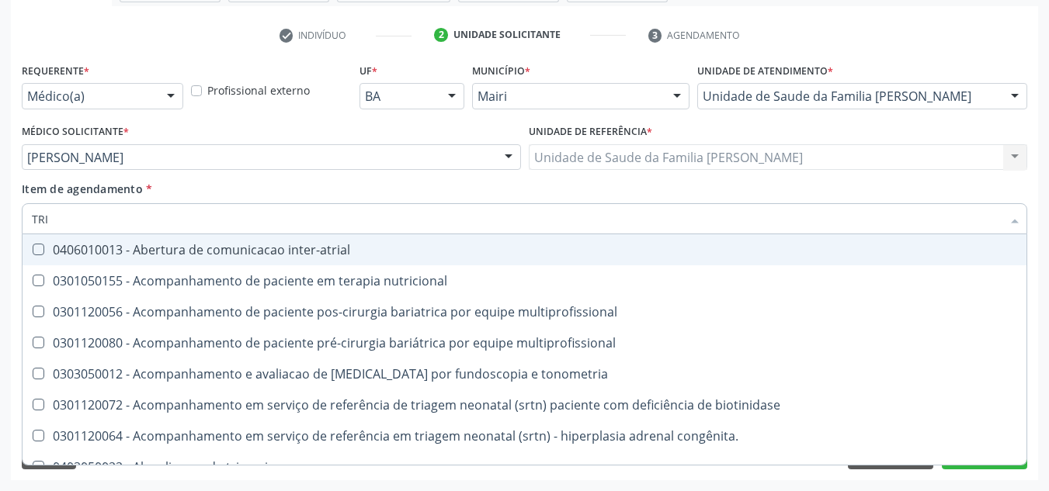
type input "TRIG"
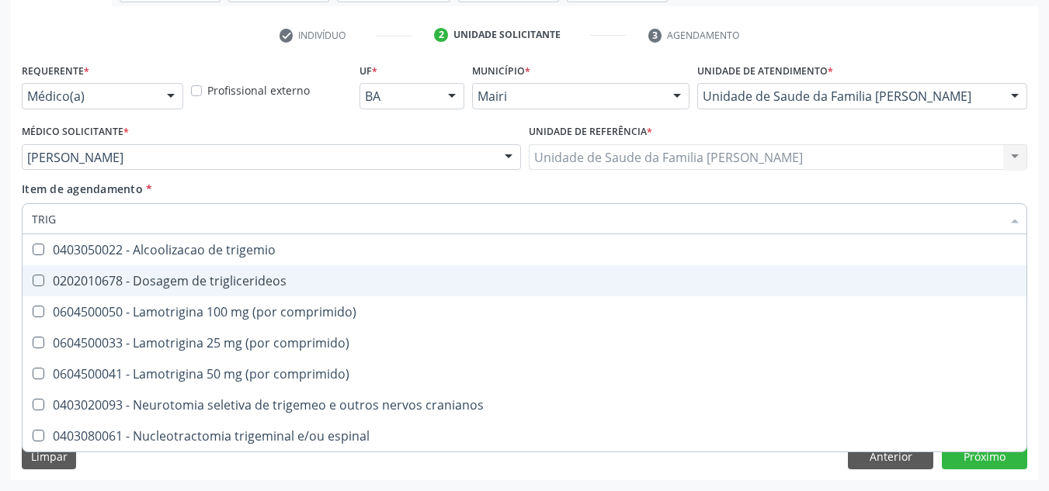
click at [63, 279] on div "0202010678 - Dosagem de triglicerideos" at bounding box center [524, 281] width 985 height 12
checkbox triglicerideos "true"
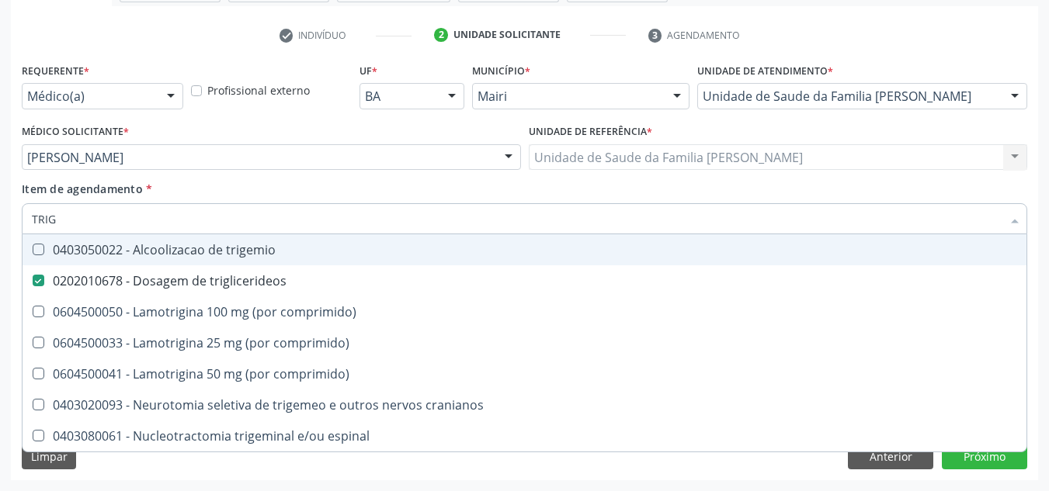
drag, startPoint x: 82, startPoint y: 227, endPoint x: 23, endPoint y: 234, distance: 60.2
click at [23, 234] on div "TRIG" at bounding box center [524, 218] width 1005 height 31
checkbox triglicerideos "false"
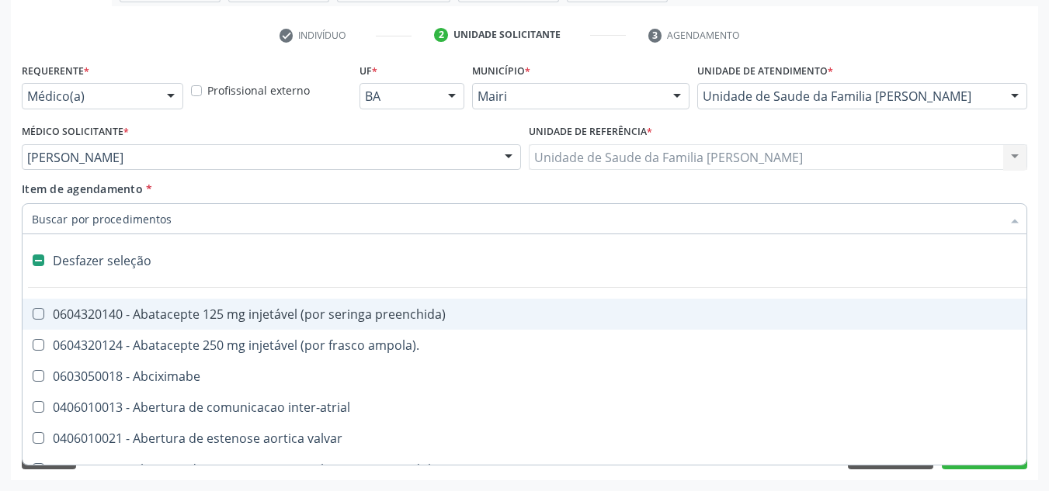
type input "G"
checkbox inalante\) "true"
checkbox bilateral "true"
checkbox Bursectomia "true"
checkbox projecoes\) "true"
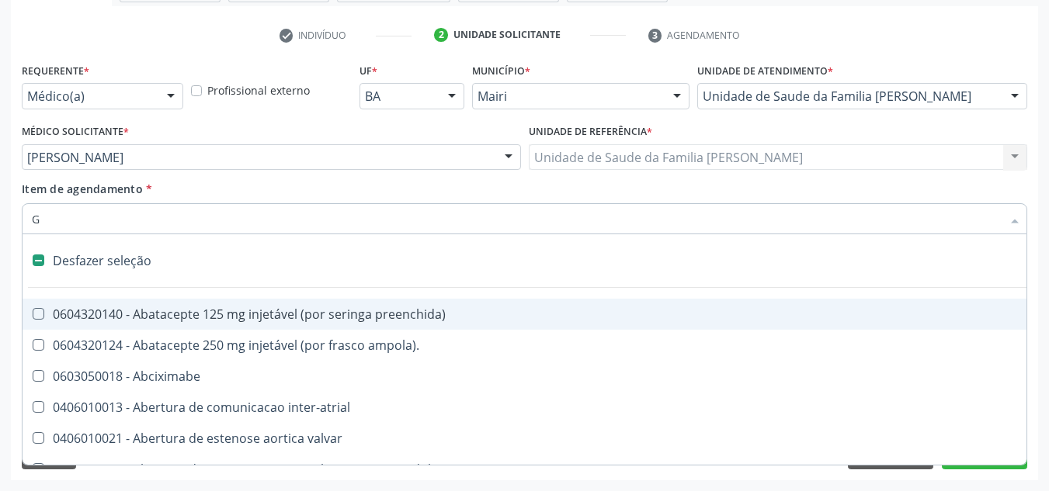
checkbox adolescente\) "true"
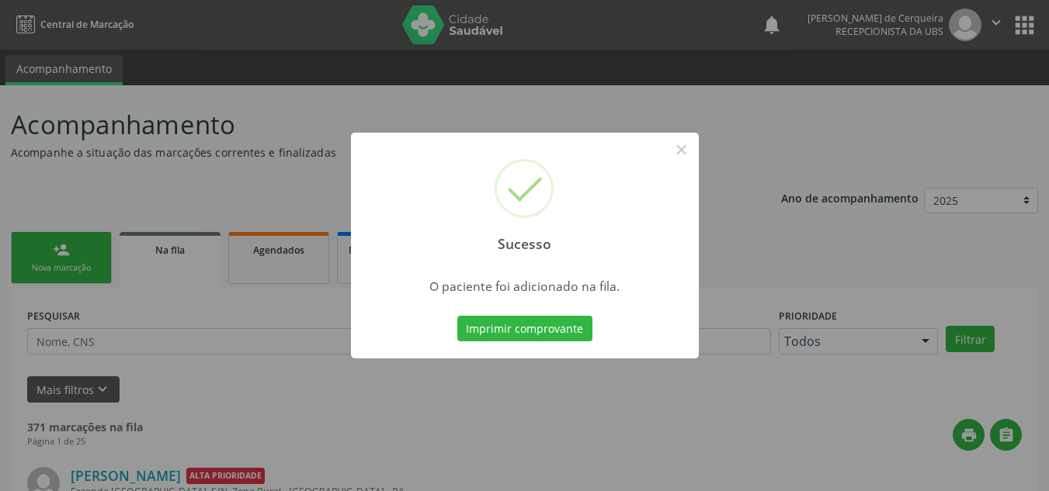
scroll to position [21, 0]
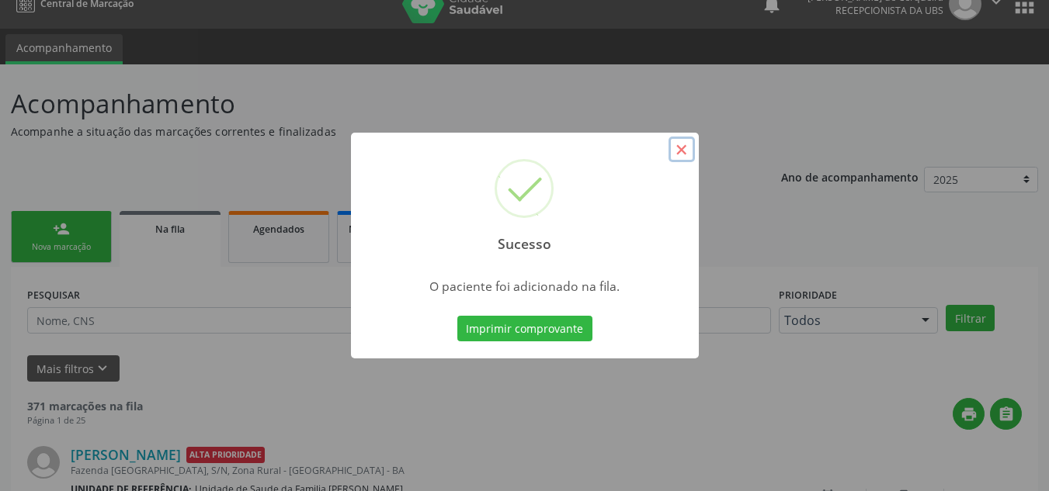
click at [681, 153] on button "×" at bounding box center [681, 150] width 26 height 26
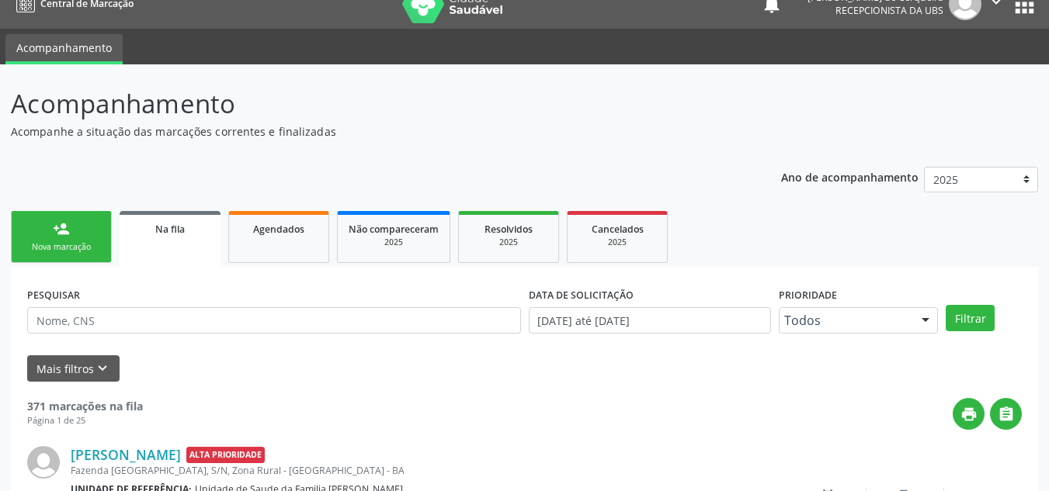
click at [70, 235] on link "person_add Nova marcação" at bounding box center [61, 237] width 101 height 52
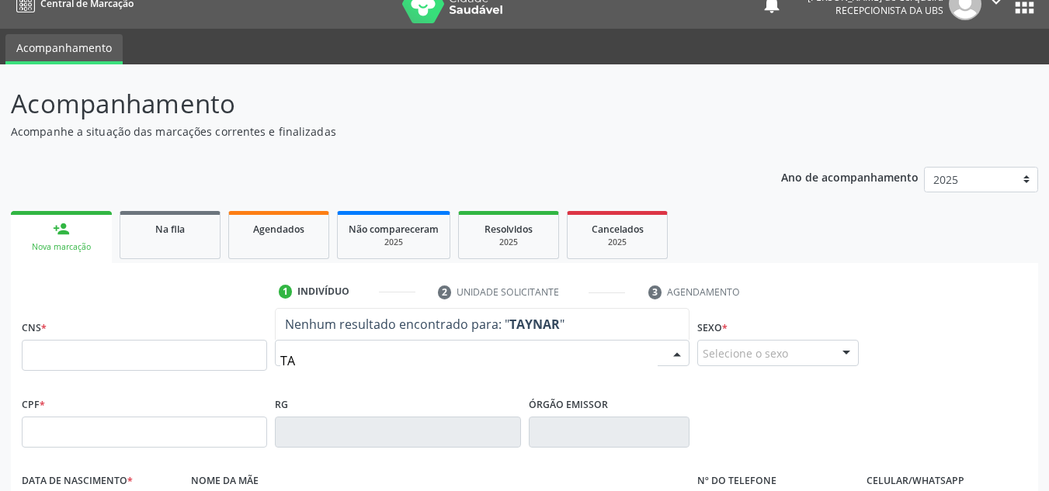
type input "T"
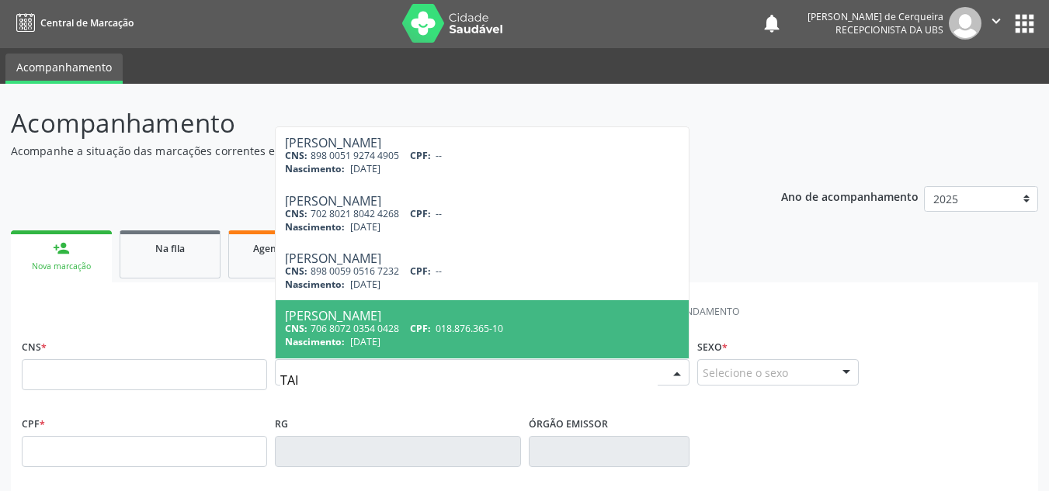
scroll to position [0, 0]
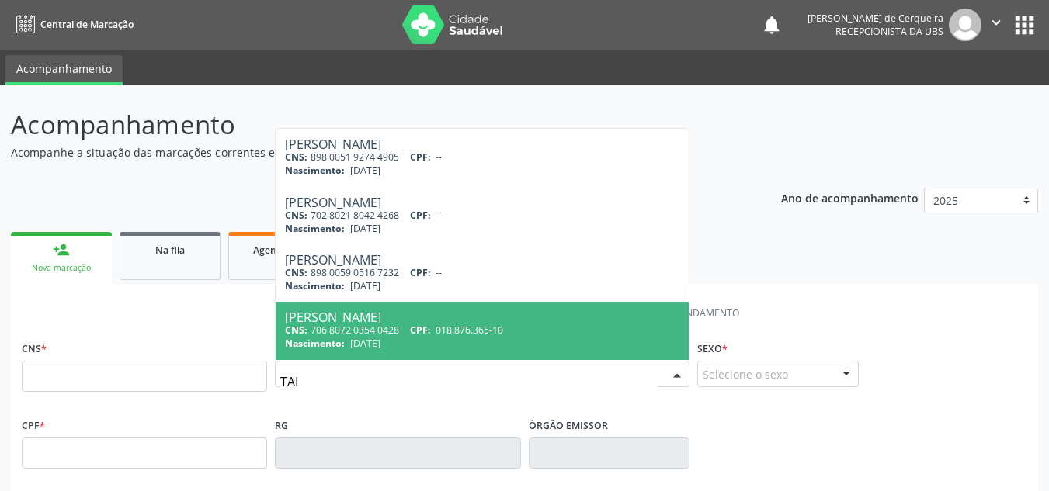
type input "TAI"
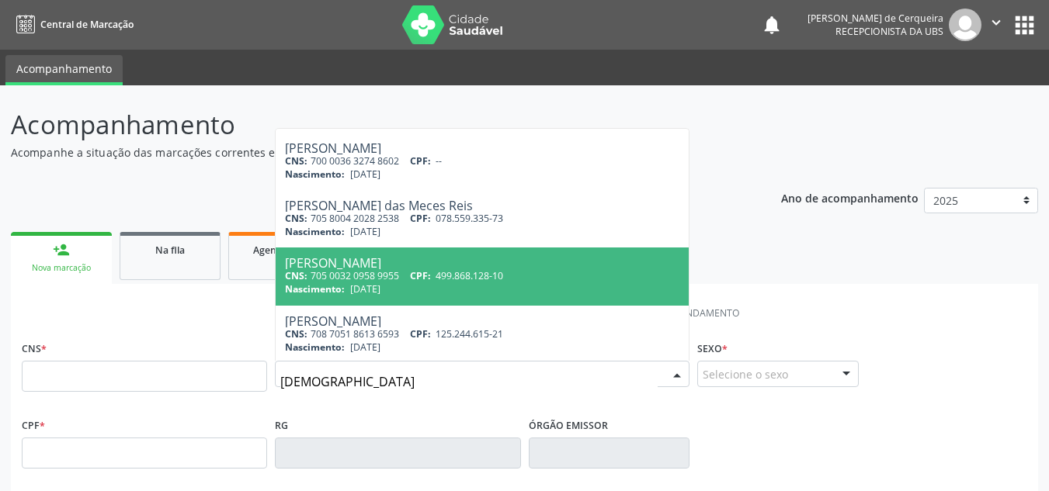
scroll to position [633, 0]
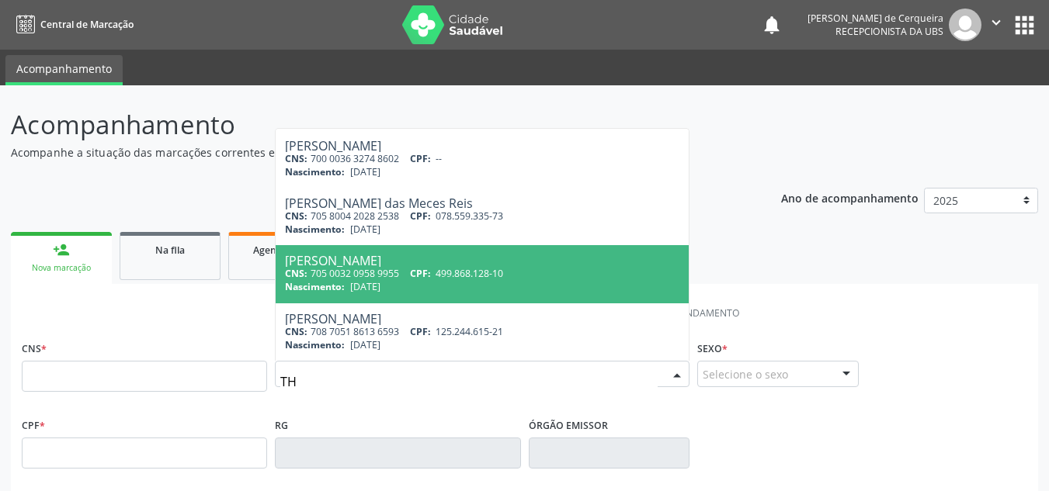
type input "T"
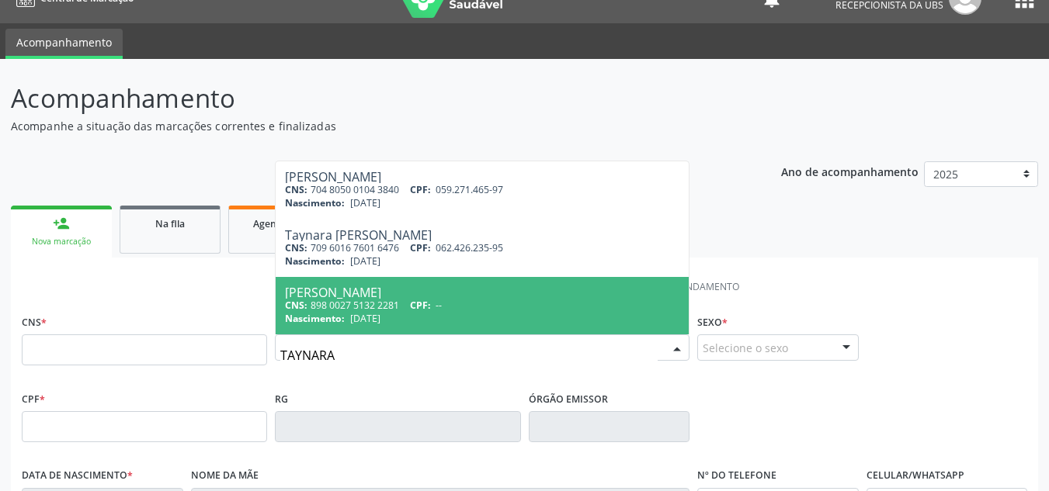
scroll to position [0, 0]
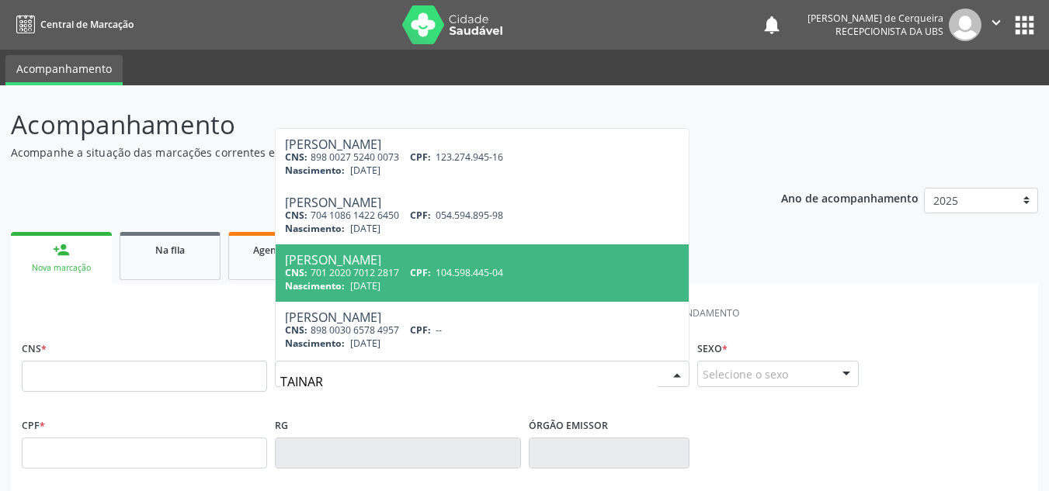
type input "TAINARA"
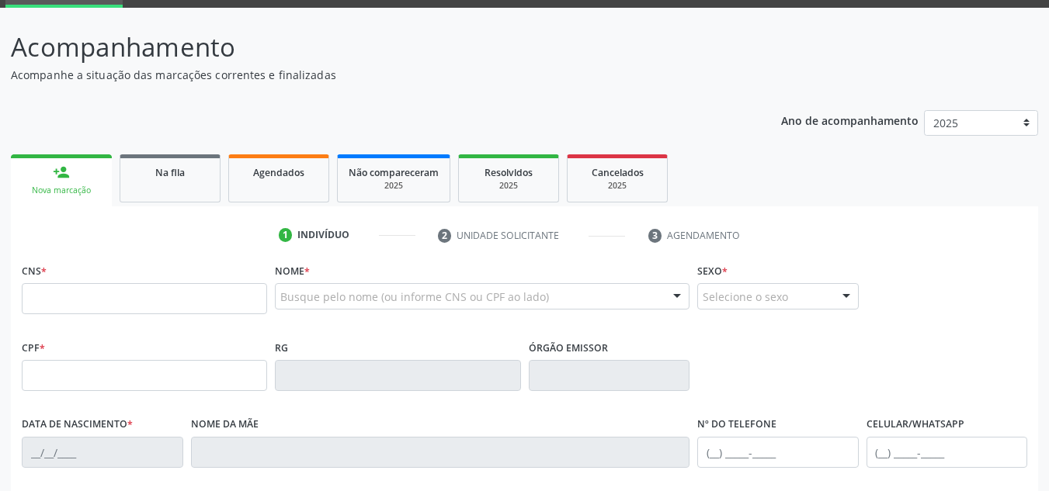
click at [249, 267] on div "CNS *" at bounding box center [144, 286] width 245 height 55
click at [191, 297] on input "text" at bounding box center [144, 298] width 245 height 31
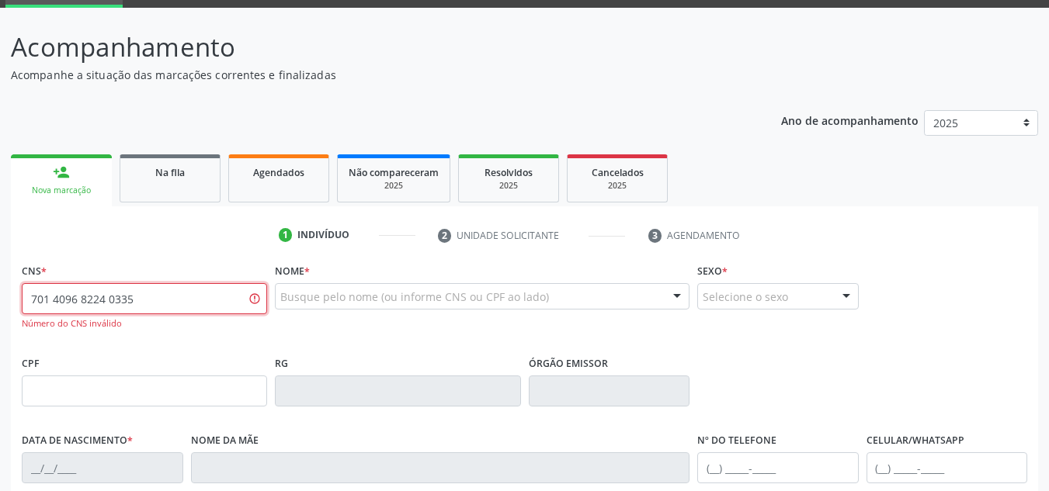
type input "701 4096 8224 0335"
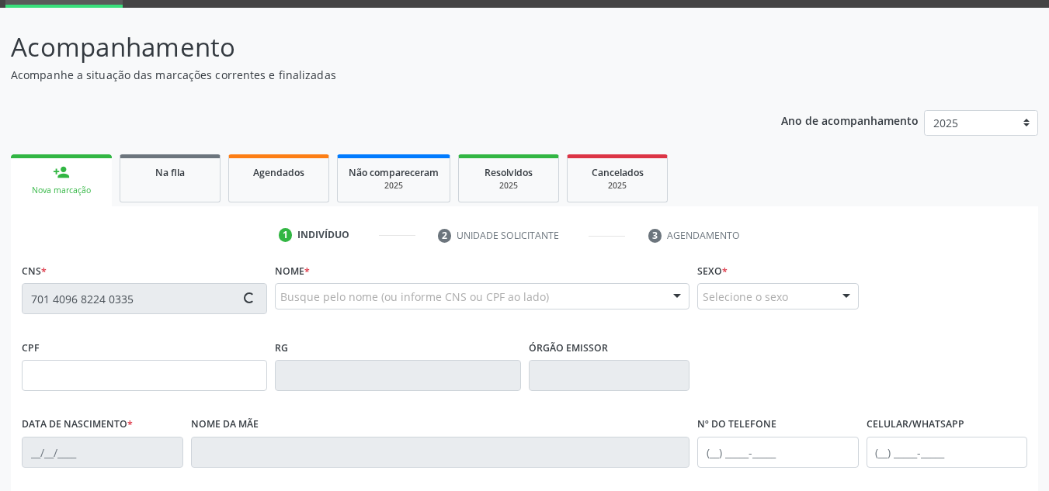
type input "058.225.155-92"
type input "31/03/1988"
type input "Valdicelia de Assis Trindade"
type input "(99) 99999-9999"
type input "019.734.185-33"
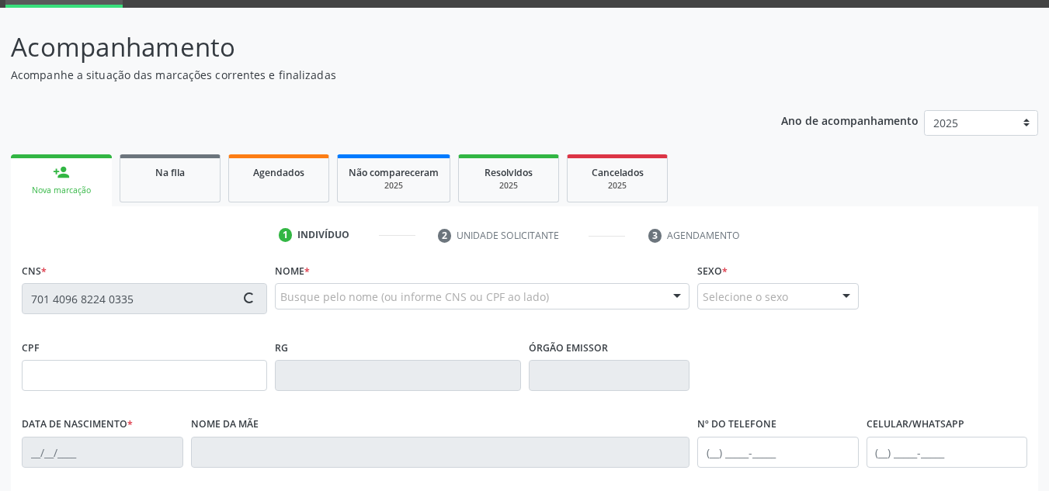
type input "S/N"
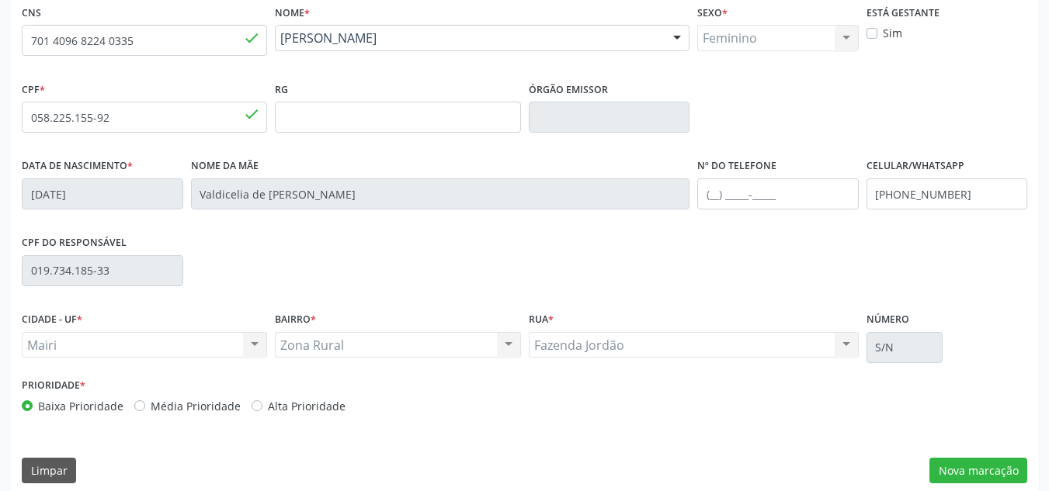
scroll to position [350, 0]
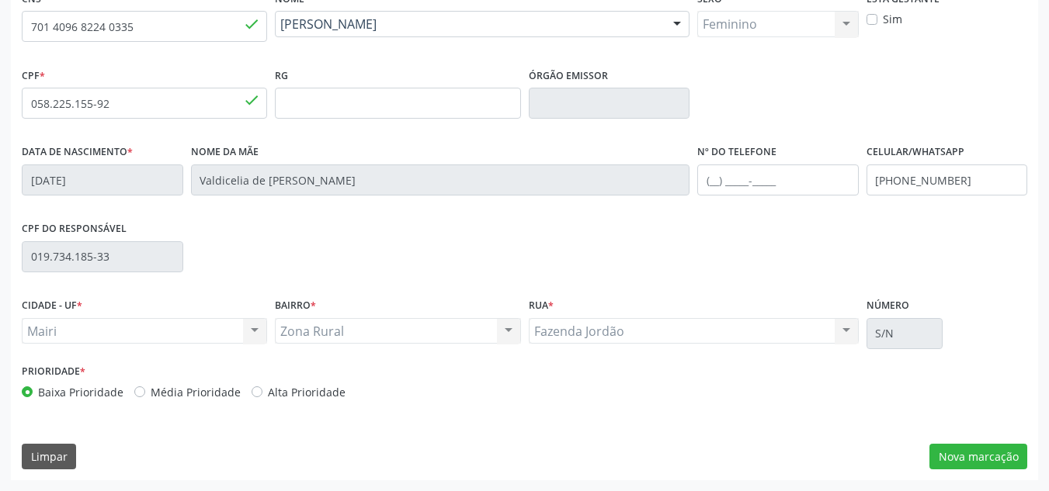
click at [268, 390] on label "Alta Prioridade" at bounding box center [307, 392] width 78 height 16
click at [251, 390] on input "Alta Prioridade" at bounding box center [256, 391] width 11 height 14
radio input "true"
click at [959, 450] on button "Nova marcação" at bounding box center [978, 457] width 98 height 26
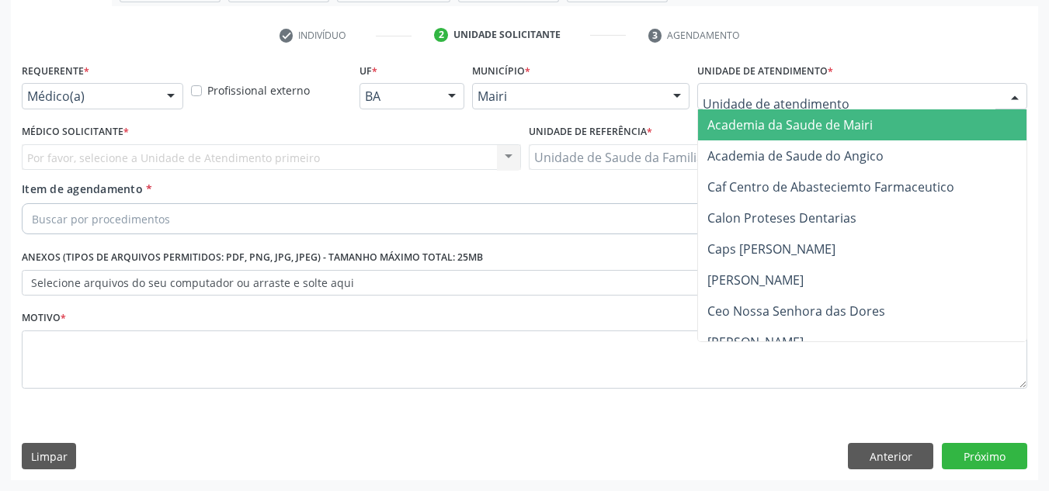
click at [932, 91] on div at bounding box center [862, 96] width 330 height 26
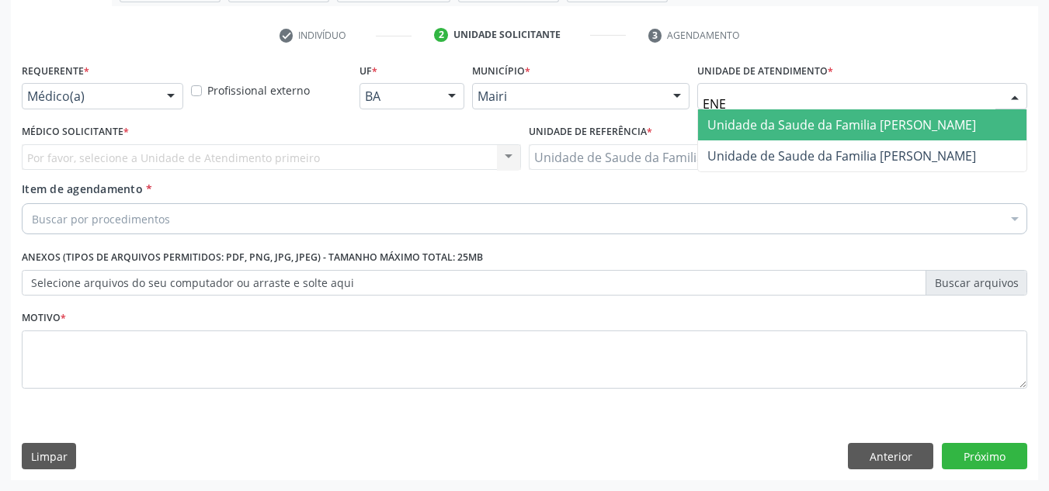
type input "ENES"
click at [916, 119] on span "Unidade de Saude da Familia [PERSON_NAME]" at bounding box center [841, 124] width 269 height 17
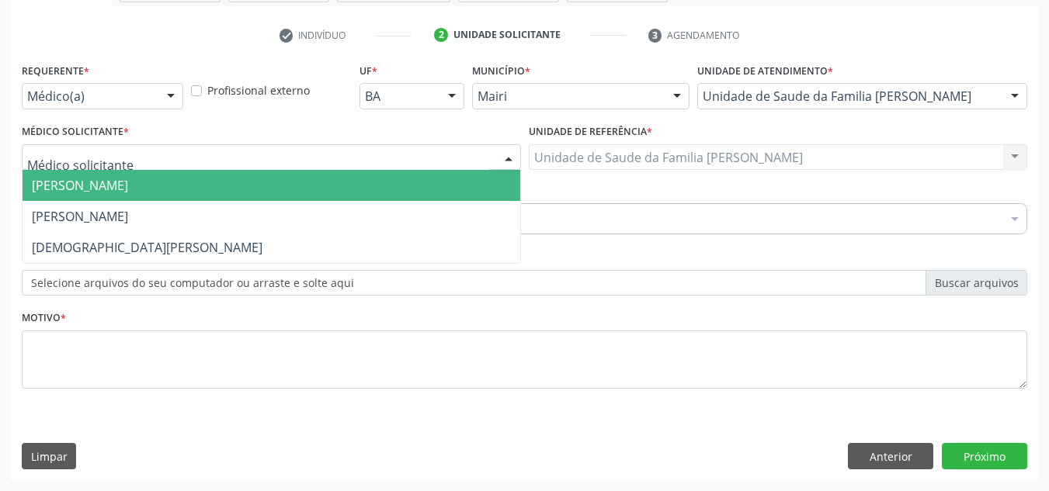
click at [190, 154] on div at bounding box center [271, 157] width 499 height 26
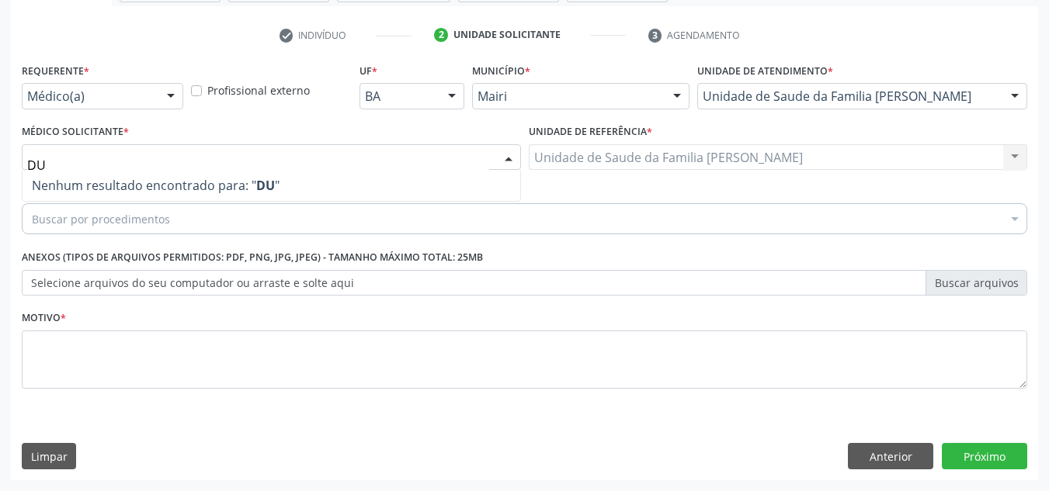
type input "D"
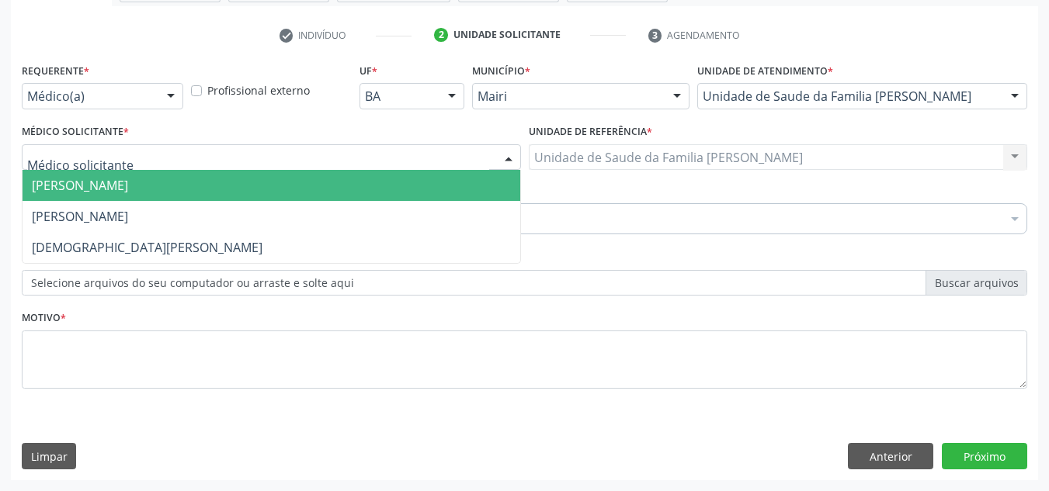
click at [123, 182] on span "[PERSON_NAME]" at bounding box center [80, 185] width 96 height 17
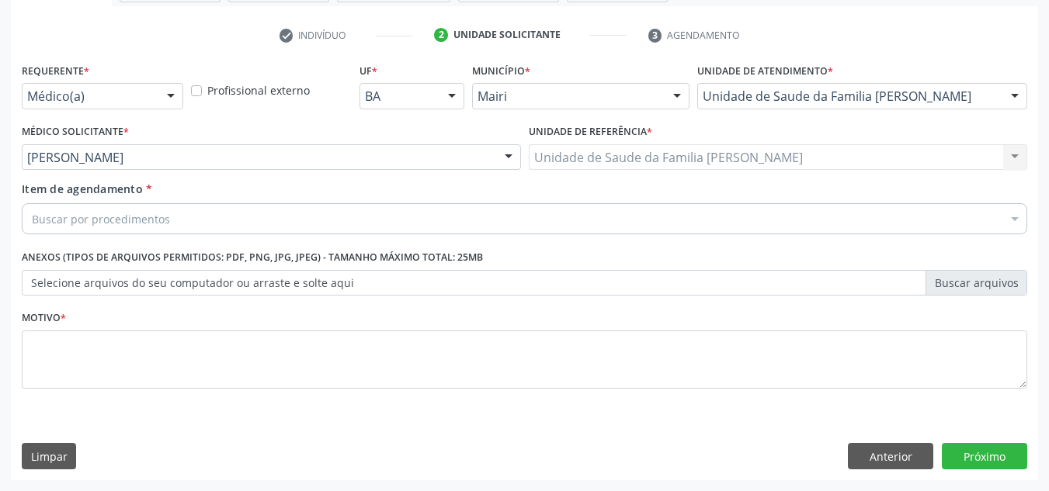
click at [122, 270] on label "Selecione arquivos do seu computador ou arraste e solte aqui" at bounding box center [524, 283] width 1005 height 26
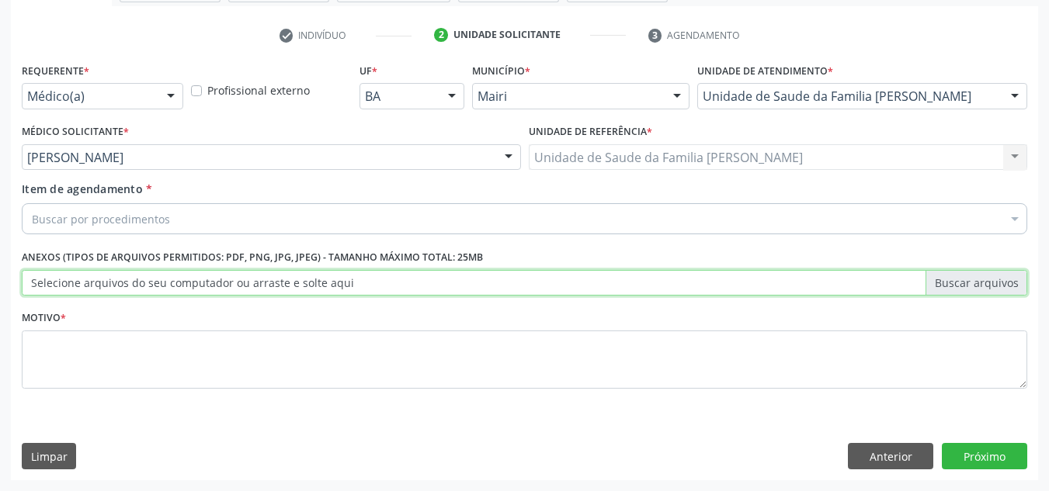
click at [122, 270] on input "Selecione arquivos do seu computador ou arraste e solte aqui" at bounding box center [524, 283] width 1005 height 26
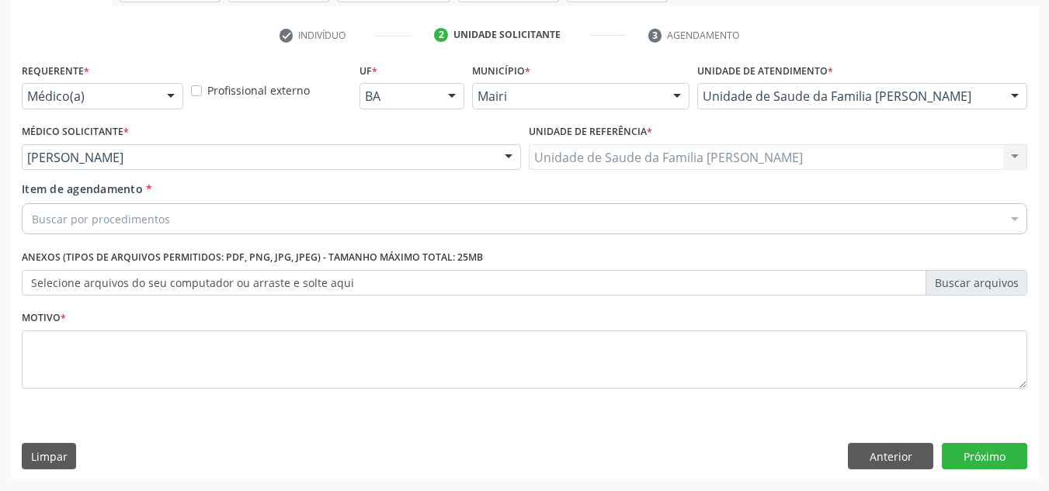
click at [407, 275] on label "Selecione arquivos do seu computador ou arraste e solte aqui" at bounding box center [524, 283] width 1005 height 26
click at [407, 275] on input "Selecione arquivos do seu computador ou arraste e solte aqui" at bounding box center [524, 283] width 1005 height 26
click at [2, 254] on div "Acompanhamento Acompanhe a situação das marcações correntes e finalizadas Relat…" at bounding box center [524, 150] width 1049 height 684
click at [9, 250] on div "Acompanhamento Acompanhe a situação das marcações correntes e finalizadas Relat…" at bounding box center [524, 150] width 1049 height 684
click at [54, 281] on label "Selecione arquivos do seu computador ou arraste e solte aqui" at bounding box center [524, 283] width 1005 height 26
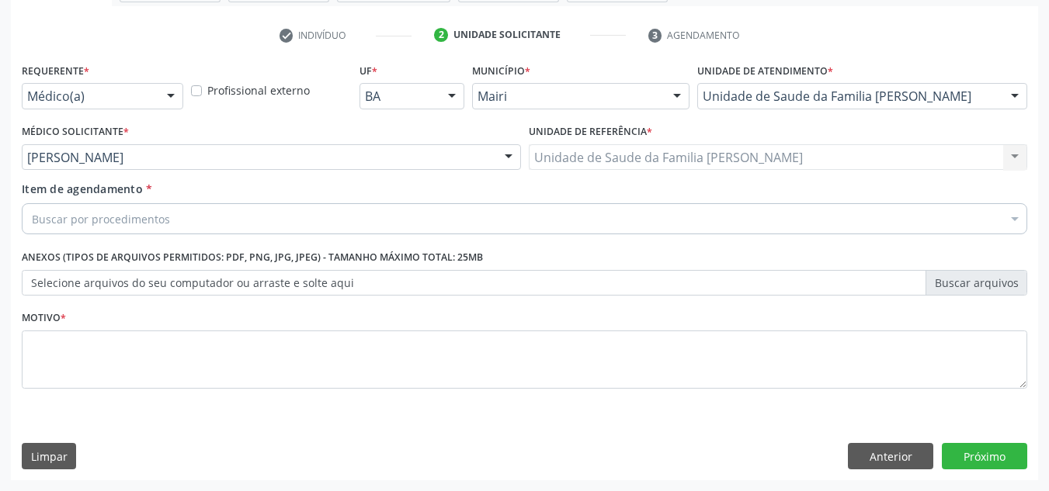
click at [54, 281] on input "Selecione arquivos do seu computador ou arraste e solte aqui" at bounding box center [524, 283] width 1005 height 26
click at [911, 452] on button "Anterior" at bounding box center [890, 456] width 85 height 26
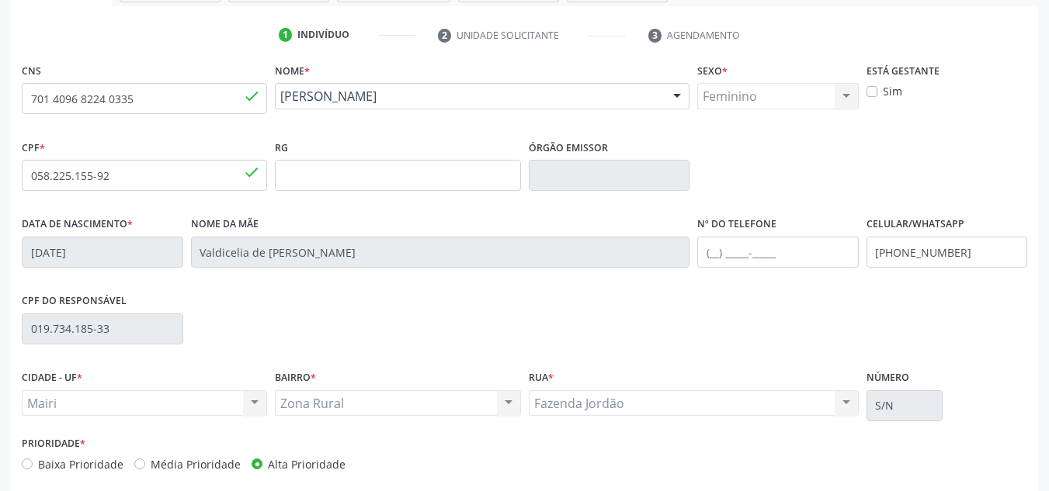
scroll to position [350, 0]
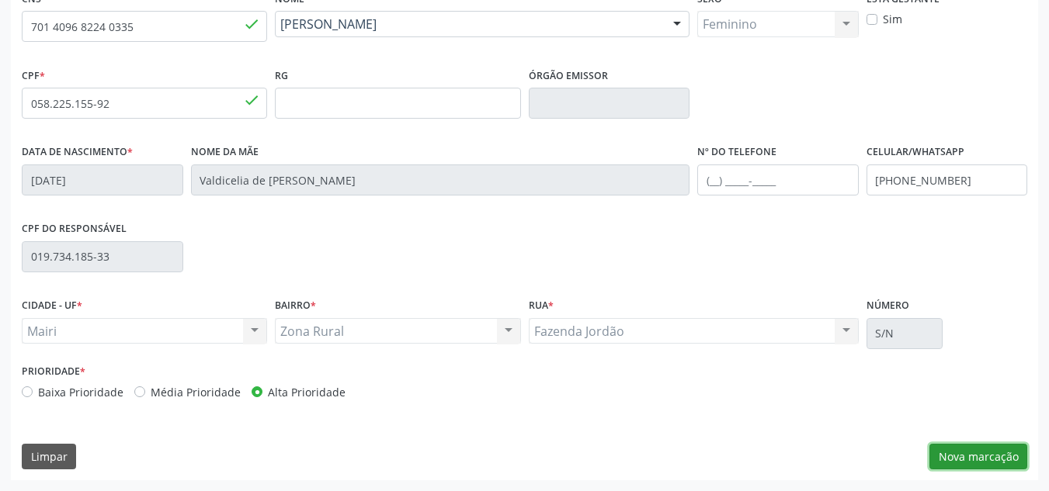
click at [953, 464] on button "Nova marcação" at bounding box center [978, 457] width 98 height 26
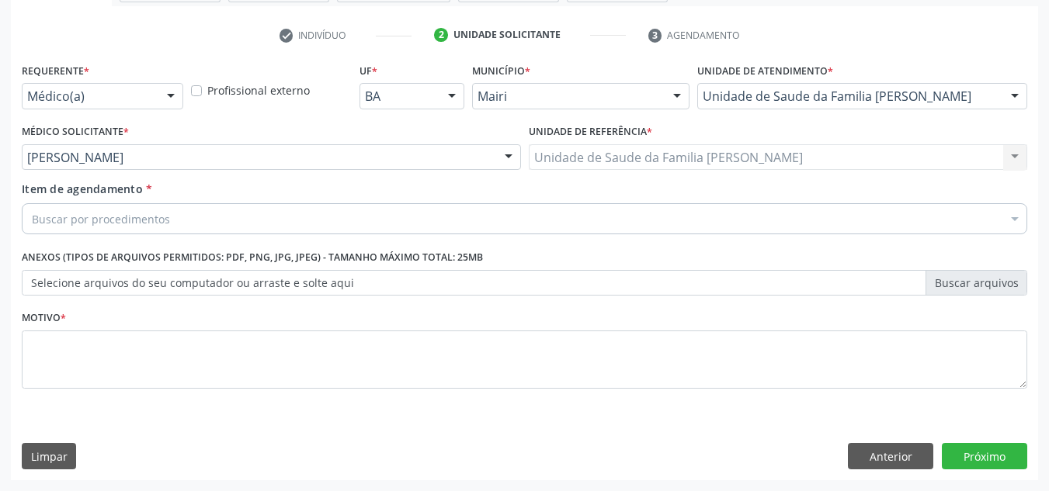
scroll to position [278, 0]
click at [882, 455] on button "Anterior" at bounding box center [890, 456] width 85 height 26
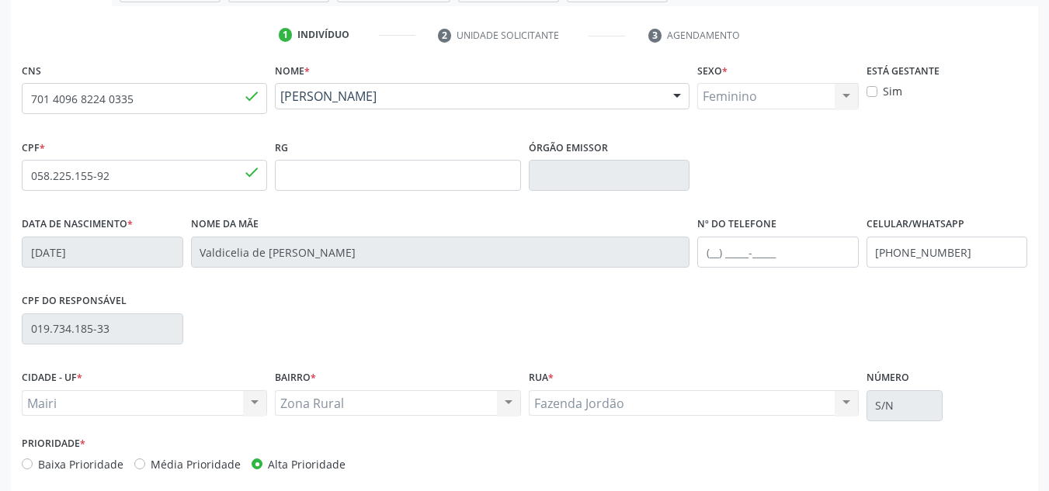
drag, startPoint x: 563, startPoint y: 54, endPoint x: 496, endPoint y: 227, distance: 184.8
drag, startPoint x: 496, startPoint y: 227, endPoint x: 420, endPoint y: 321, distance: 120.8
click at [420, 321] on div "CPF do responsável 019.734.185-33" at bounding box center [524, 327] width 1013 height 77
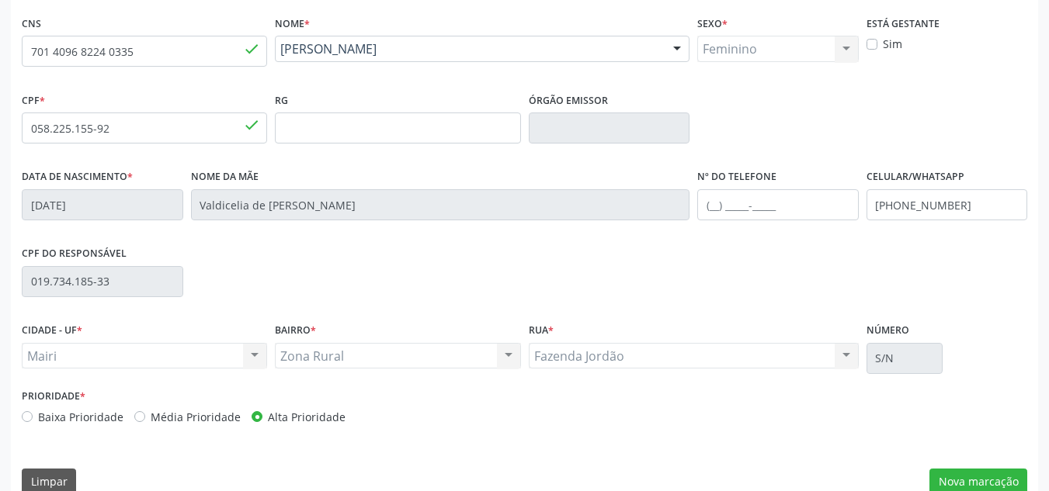
scroll to position [350, 0]
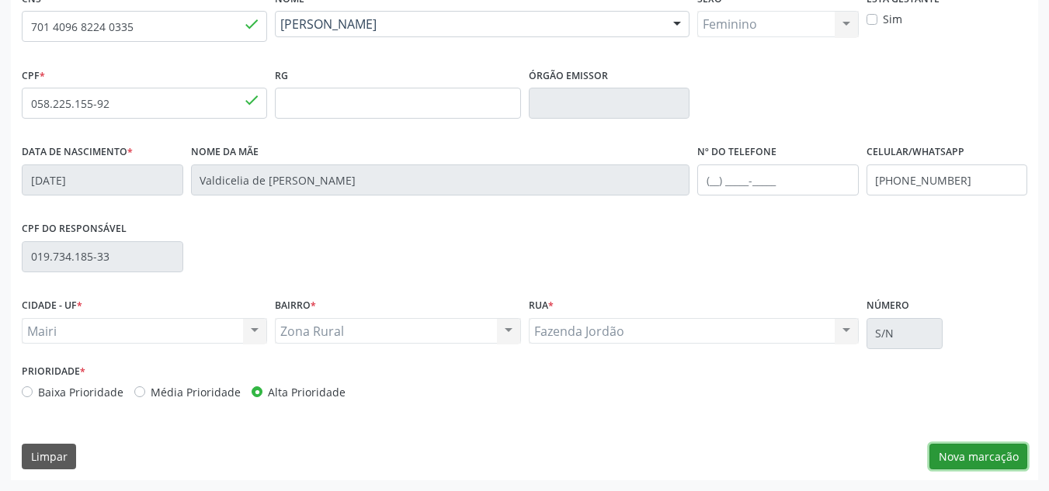
click at [973, 470] on button "Nova marcação" at bounding box center [978, 457] width 98 height 26
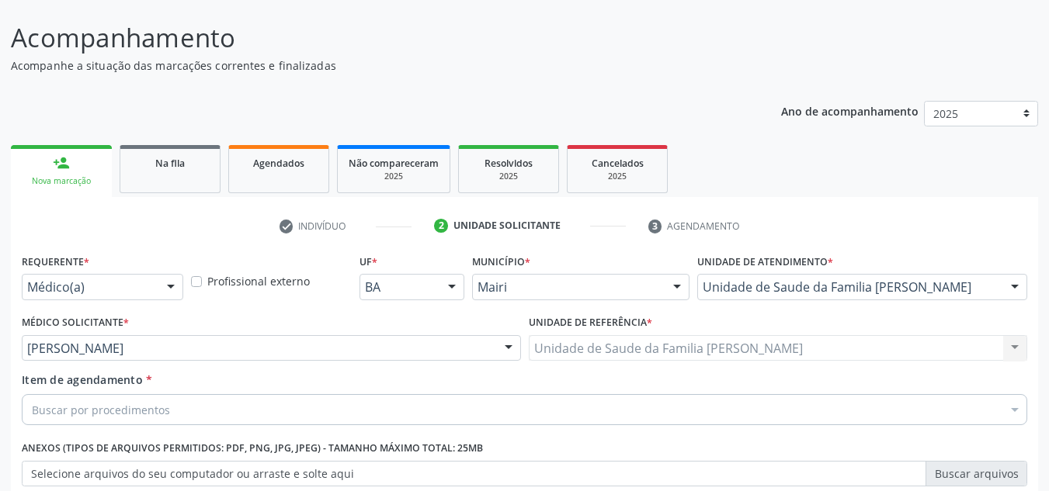
scroll to position [45, 0]
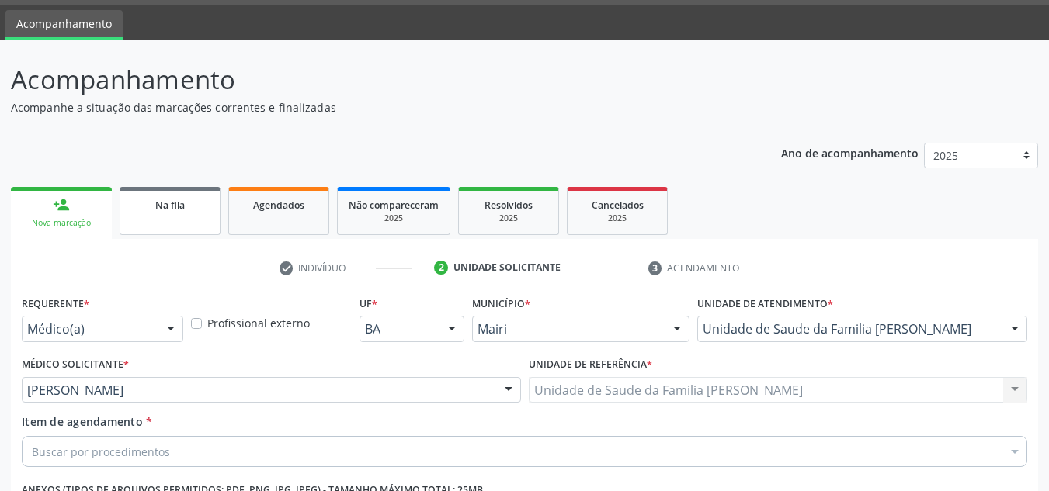
click at [157, 196] on div "Na fila" at bounding box center [170, 204] width 78 height 16
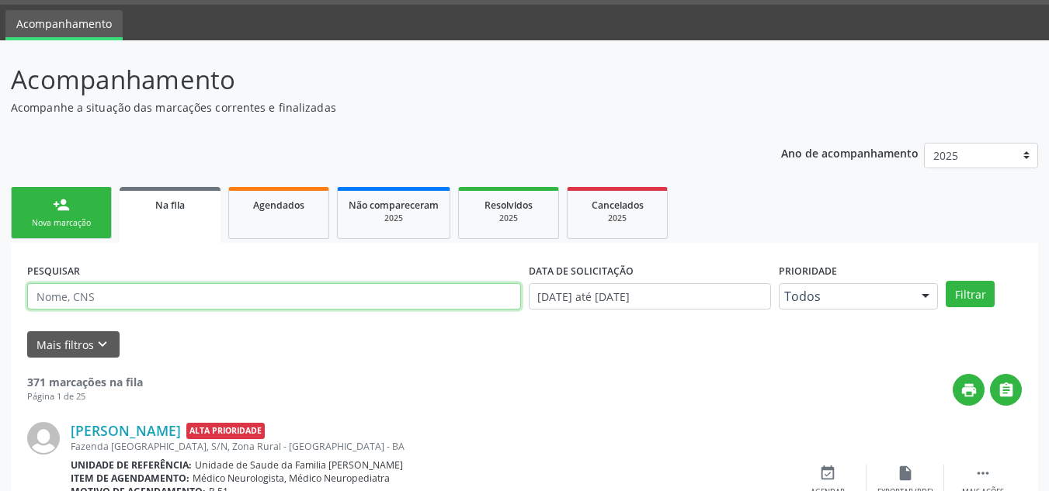
click at [165, 305] on input "text" at bounding box center [274, 296] width 494 height 26
type input "ANTONIO JOSÉ DIAS"
click at [945, 281] on button "Filtrar" at bounding box center [969, 294] width 49 height 26
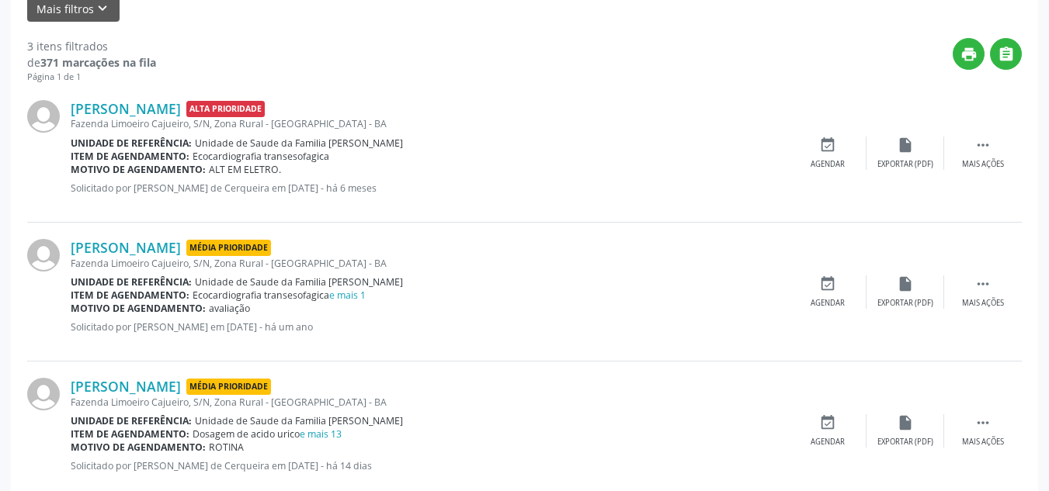
scroll to position [418, 0]
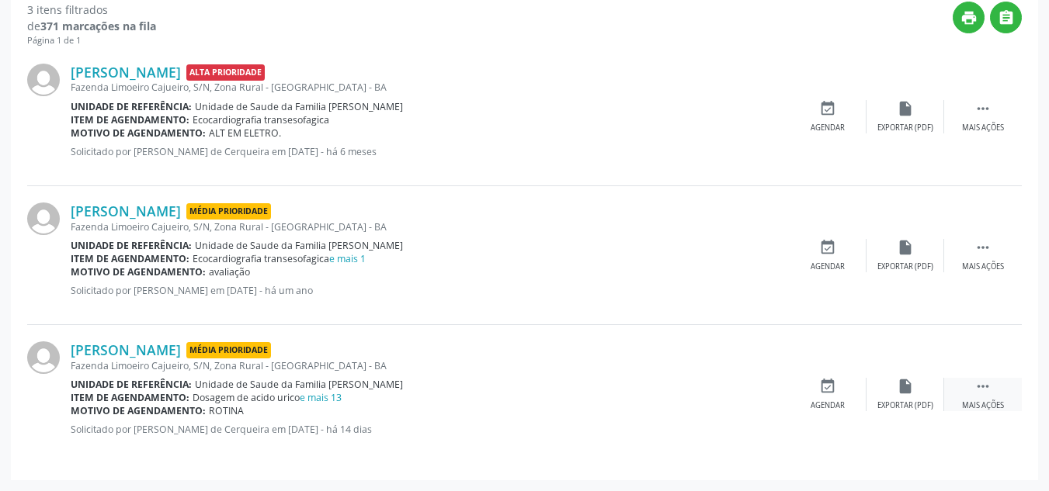
click at [979, 405] on div "Mais ações" at bounding box center [983, 405] width 42 height 11
click at [323, 394] on link "e mais 13" at bounding box center [321, 397] width 42 height 13
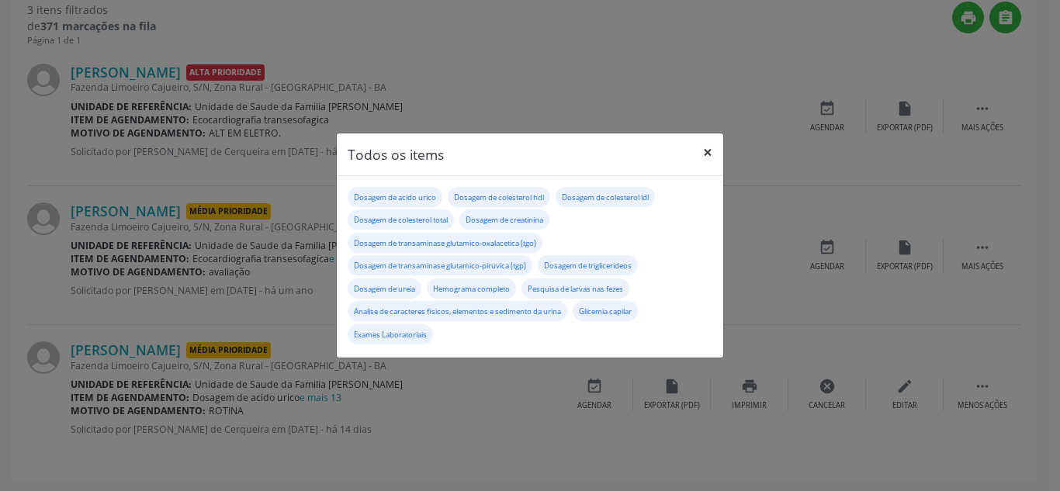
click at [711, 162] on button "×" at bounding box center [707, 152] width 31 height 38
